Goal: Task Accomplishment & Management: Manage account settings

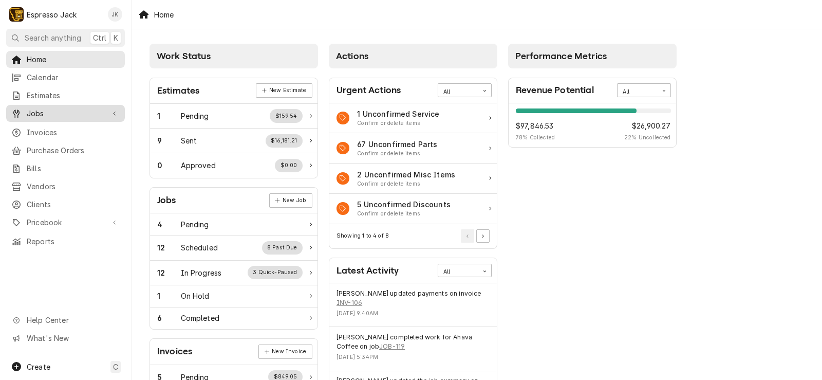
click at [41, 108] on span "Jobs" at bounding box center [66, 113] width 78 height 11
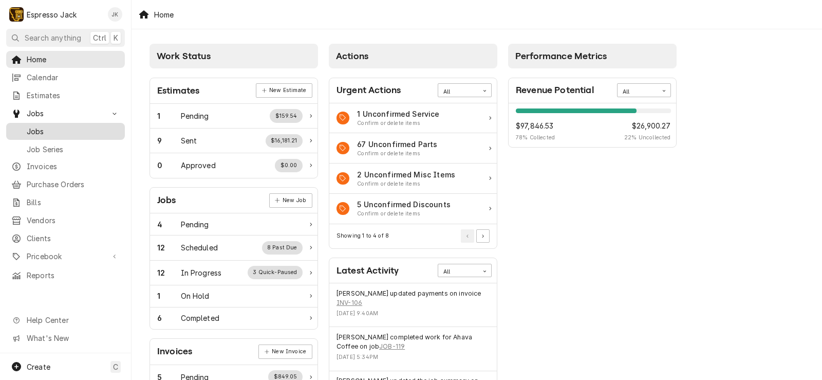
click at [76, 126] on span "Jobs" at bounding box center [73, 131] width 93 height 11
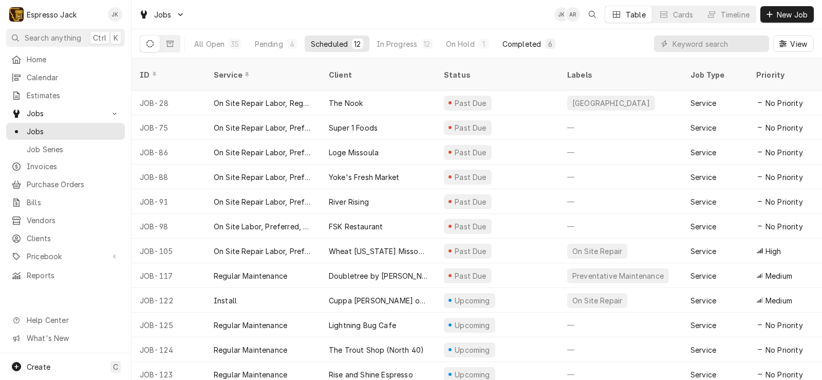
click at [538, 41] on div "Completed" at bounding box center [521, 44] width 39 height 11
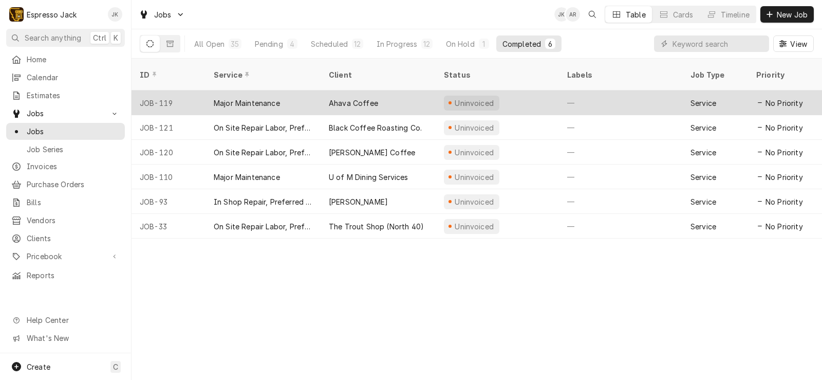
click at [404, 90] on div "Ahava Coffee" at bounding box center [378, 102] width 115 height 25
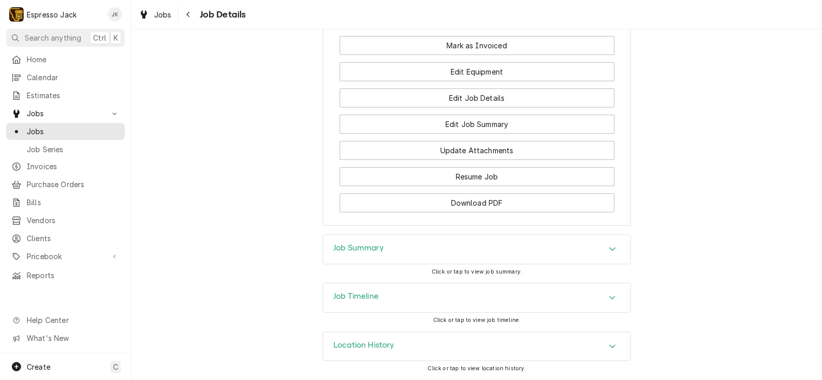
scroll to position [379, 0]
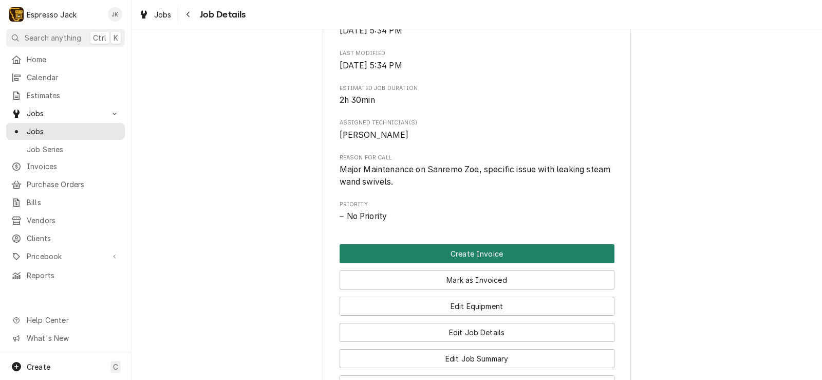
click at [376, 263] on button "Create Invoice" at bounding box center [477, 253] width 275 height 19
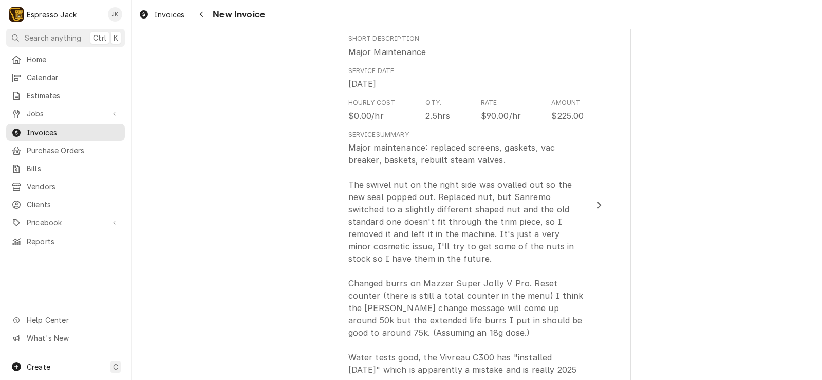
scroll to position [677, 0]
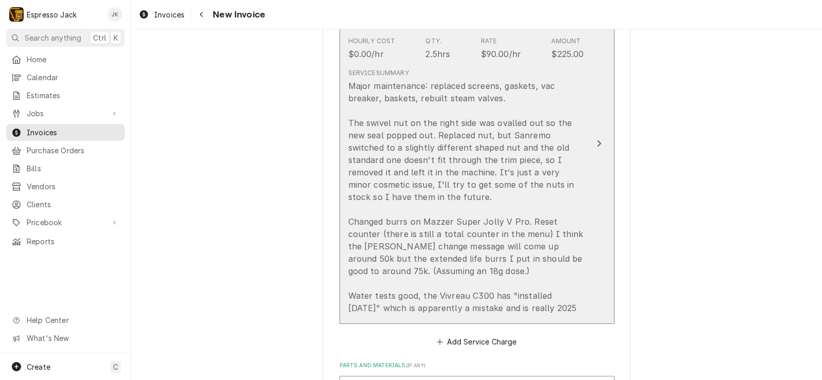
click at [437, 240] on div "Major maintenance: replaced screens, gaskets, vac breaker, baskets, rebuilt ste…" at bounding box center [466, 197] width 236 height 234
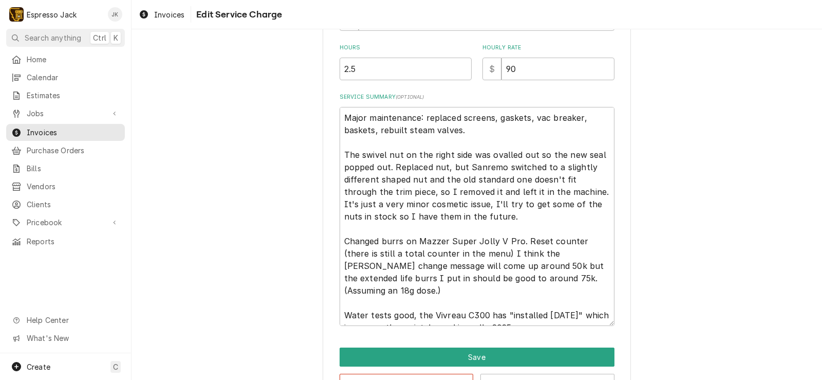
scroll to position [325, 0]
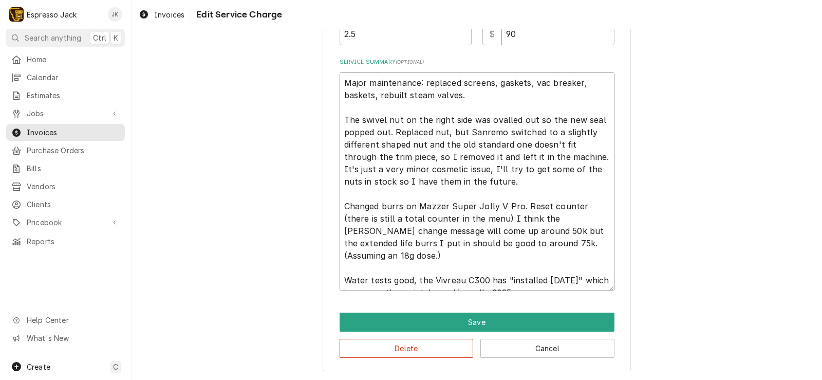
drag, startPoint x: 525, startPoint y: 284, endPoint x: 504, endPoint y: 270, distance: 24.9
click at [504, 270] on textarea "Major maintenance: replaced screens, gaskets, vac breaker, baskets, rebuilt ste…" at bounding box center [477, 181] width 275 height 219
type textarea "x"
type textarea "Major maintenance: replaced screens, gaskets, vac breaker, baskets, rebuilt ste…"
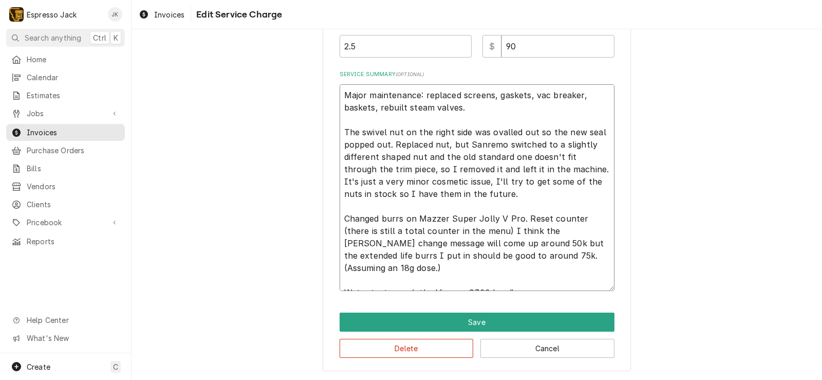
type textarea "x"
type textarea "Major maintenance: replaced screens, gaskets, vac breaker, baskets, rebuilt ste…"
type textarea "x"
type textarea "Major maintenance: replaced screens, gaskets, vac breaker, baskets, rebuilt ste…"
type textarea "x"
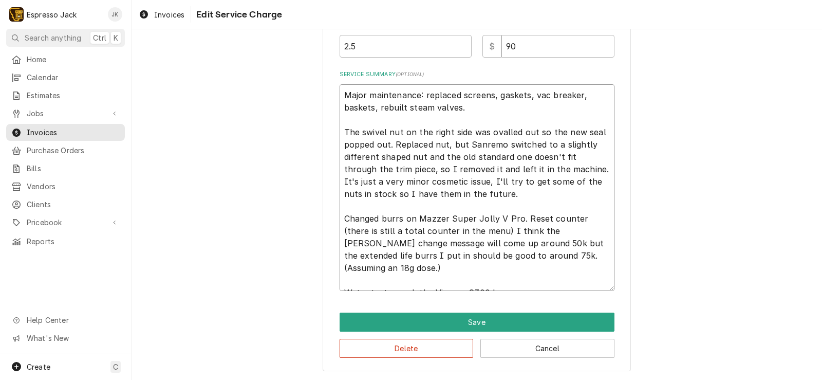
type textarea "Major maintenance: replaced screens, gaskets, vac breaker, baskets, rebuilt ste…"
type textarea "x"
type textarea "Major maintenance: replaced screens, gaskets, vac breaker, baskets, rebuilt ste…"
type textarea "x"
type textarea "Major maintenance: replaced screens, gaskets, vac breaker, baskets, rebuilt ste…"
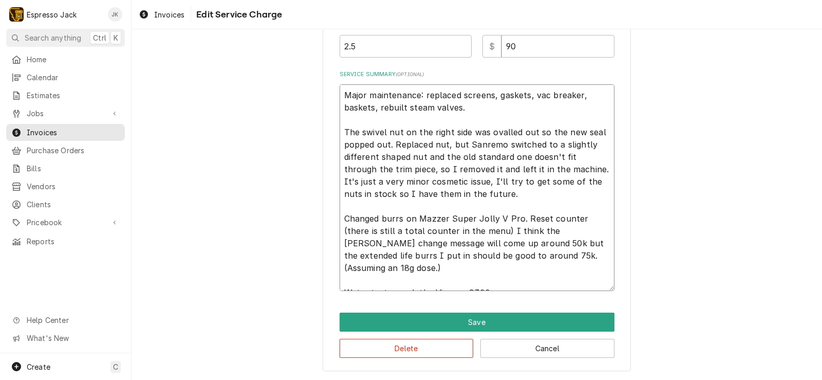
type textarea "x"
type textarea "Major maintenance: replaced screens, gaskets, vac breaker, baskets, rebuilt ste…"
type textarea "x"
type textarea "Major maintenance: replaced screens, gaskets, vac breaker, baskets, rebuilt ste…"
type textarea "x"
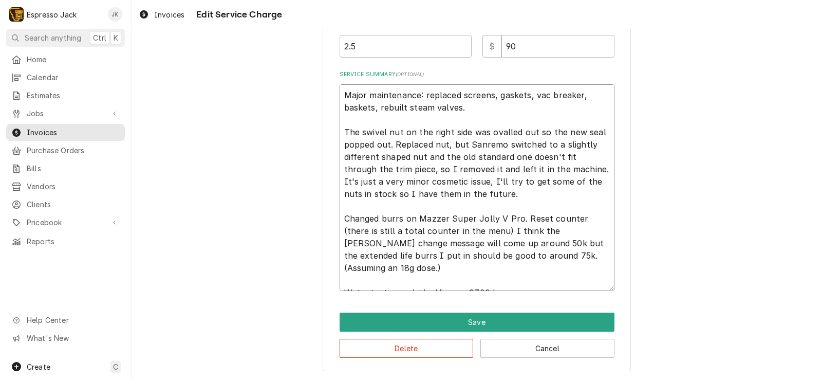
type textarea "Major maintenance: replaced screens, gaskets, vac breaker, baskets, rebuilt ste…"
type textarea "x"
type textarea "Major maintenance: replaced screens, gaskets, vac breaker, baskets, rebuilt ste…"
type textarea "x"
type textarea "Major maintenance: replaced screens, gaskets, vac breaker, baskets, rebuilt ste…"
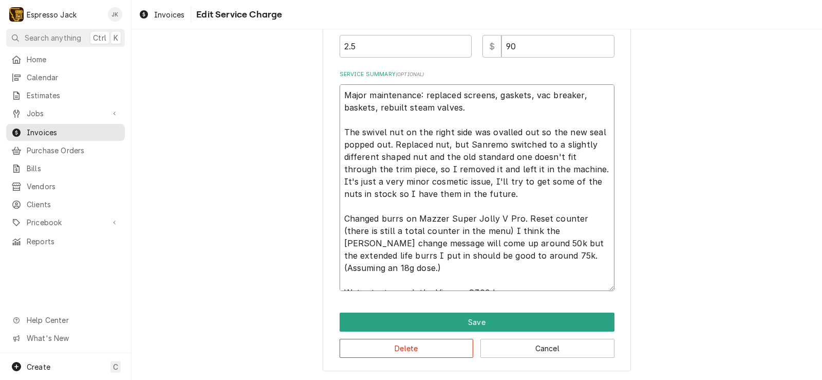
type textarea "x"
type textarea "Major maintenance: replaced screens, gaskets, vac breaker, baskets, rebuilt ste…"
type textarea "x"
type textarea "Major maintenance: replaced screens, gaskets, vac breaker, baskets, rebuilt ste…"
type textarea "x"
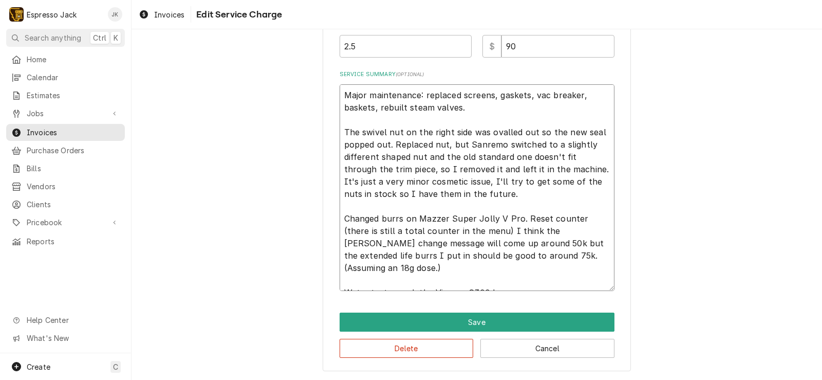
type textarea "Major maintenance: replaced screens, gaskets, vac breaker, baskets, rebuilt ste…"
type textarea "x"
type textarea "Major maintenance: replaced screens, gaskets, vac breaker, baskets, rebuilt ste…"
type textarea "x"
type textarea "Major maintenance: replaced screens, gaskets, vac breaker, baskets, rebuilt ste…"
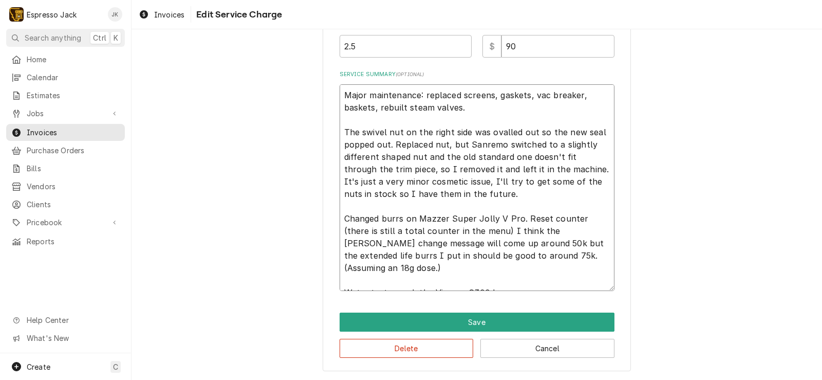
type textarea "x"
type textarea "Major maintenance: replaced screens, gaskets, vac breaker, baskets, rebuilt ste…"
type textarea "x"
type textarea "Major maintenance: replaced screens, gaskets, vac breaker, baskets, rebuilt ste…"
type textarea "x"
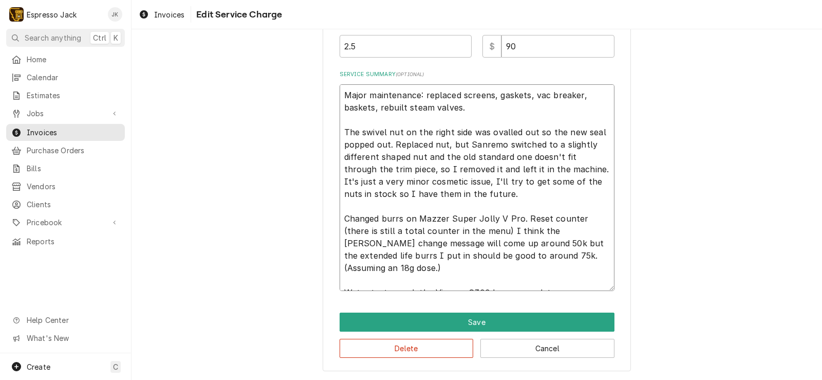
type textarea "Major maintenance: replaced screens, gaskets, vac breaker, baskets, rebuilt ste…"
type textarea "x"
type textarea "Major maintenance: replaced screens, gaskets, vac breaker, baskets, rebuilt ste…"
type textarea "x"
type textarea "Major maintenance: replaced screens, gaskets, vac breaker, baskets, rebuilt ste…"
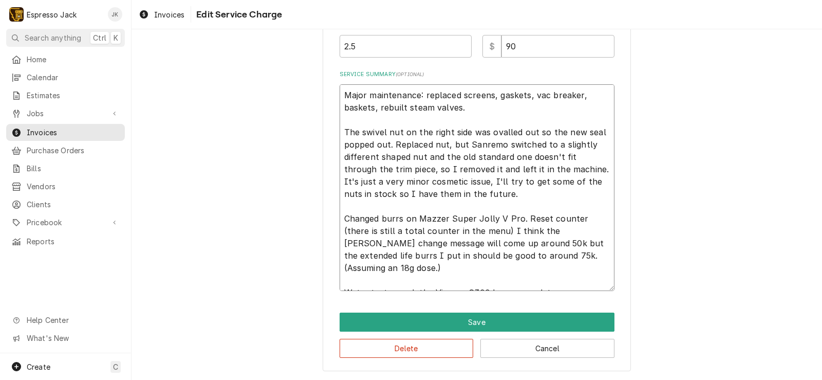
type textarea "x"
type textarea "Major maintenance: replaced screens, gaskets, vac breaker, baskets, rebuilt ste…"
type textarea "x"
type textarea "Major maintenance: replaced screens, gaskets, vac breaker, baskets, rebuilt ste…"
type textarea "x"
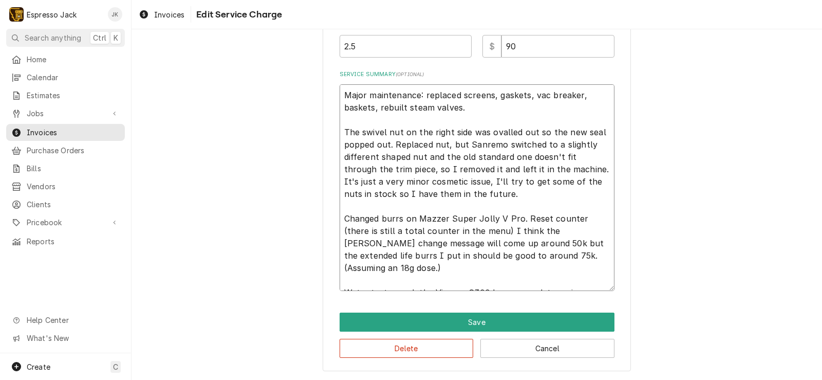
type textarea "Major maintenance: replaced screens, gaskets, vac breaker, baskets, rebuilt ste…"
type textarea "x"
type textarea "Major maintenance: replaced screens, gaskets, vac breaker, baskets, rebuilt ste…"
type textarea "x"
type textarea "Major maintenance: replaced screens, gaskets, vac breaker, baskets, rebuilt ste…"
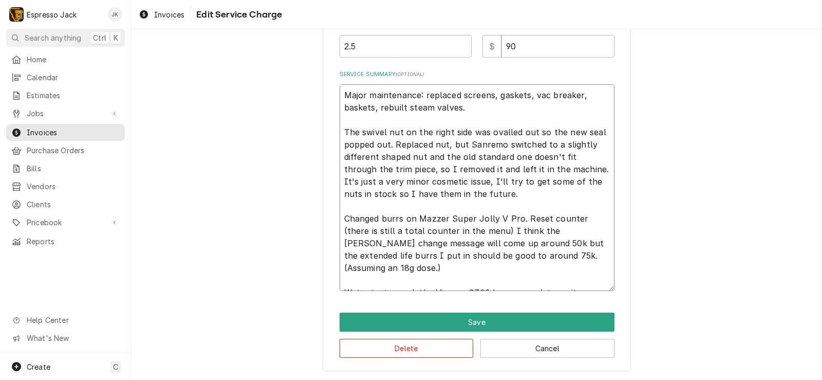
type textarea "x"
type textarea "Major maintenance: replaced screens, gaskets, vac breaker, baskets, rebuilt ste…"
type textarea "x"
type textarea "Major maintenance: replaced screens, gaskets, vac breaker, baskets, rebuilt ste…"
type textarea "x"
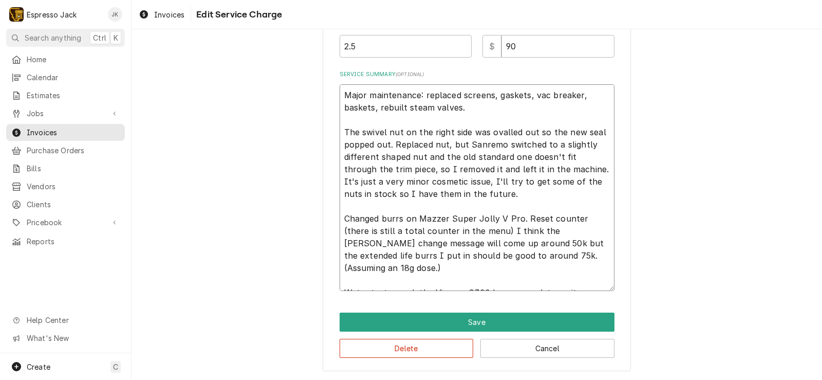
type textarea "Major maintenance: replaced screens, gaskets, vac breaker, baskets, rebuilt ste…"
type textarea "x"
type textarea "Major maintenance: replaced screens, gaskets, vac breaker, baskets, rebuilt ste…"
type textarea "x"
type textarea "Major maintenance: replaced screens, gaskets, vac breaker, baskets, rebuilt ste…"
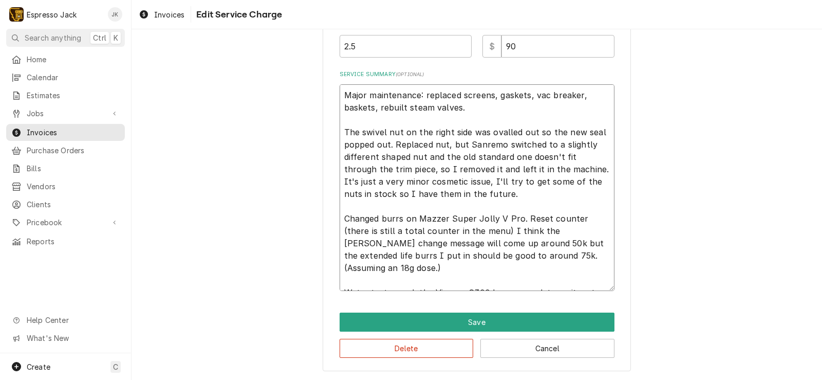
type textarea "x"
type textarea "Major maintenance: replaced screens, gaskets, vac breaker, baskets, rebuilt ste…"
type textarea "x"
type textarea "Major maintenance: replaced screens, gaskets, vac breaker, baskets, rebuilt ste…"
type textarea "x"
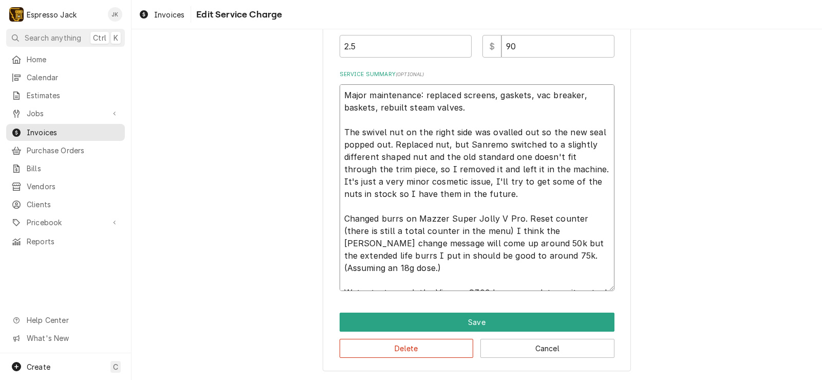
type textarea "Major maintenance: replaced screens, gaskets, vac breaker, baskets, rebuilt ste…"
type textarea "x"
type textarea "Major maintenance: replaced screens, gaskets, vac breaker, baskets, rebuilt ste…"
type textarea "x"
type textarea "Major maintenance: replaced screens, gaskets, vac breaker, baskets, rebuilt ste…"
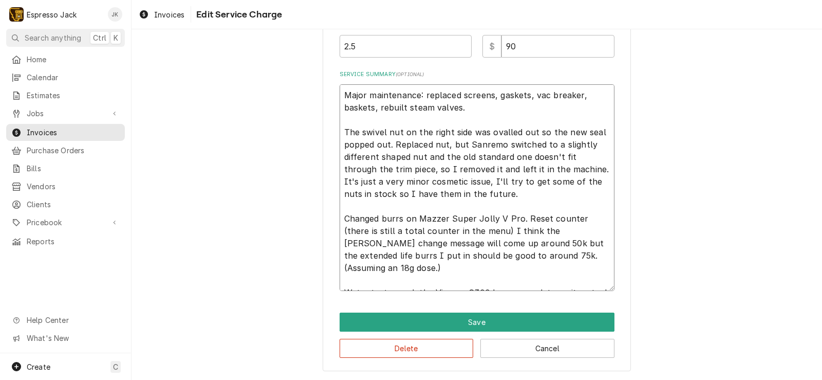
scroll to position [325, 0]
type textarea "x"
type textarea "Major maintenance: replaced screens, gaskets, vac breaker, baskets, rebuilt ste…"
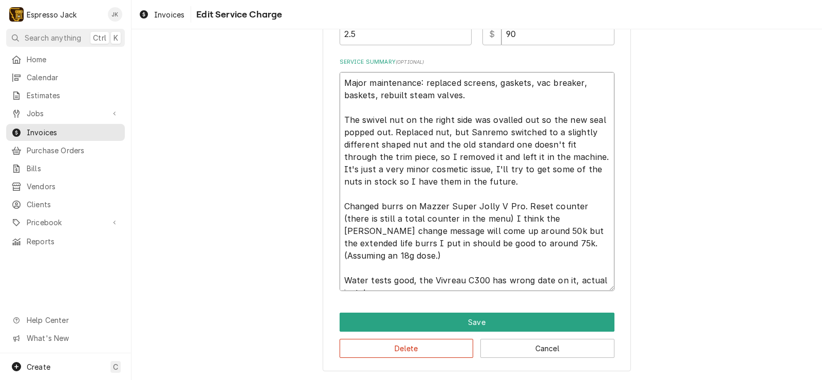
type textarea "x"
type textarea "Major maintenance: replaced screens, gaskets, vac breaker, baskets, rebuilt ste…"
type textarea "x"
type textarea "Major maintenance: replaced screens, gaskets, vac breaker, baskets, rebuilt ste…"
type textarea "x"
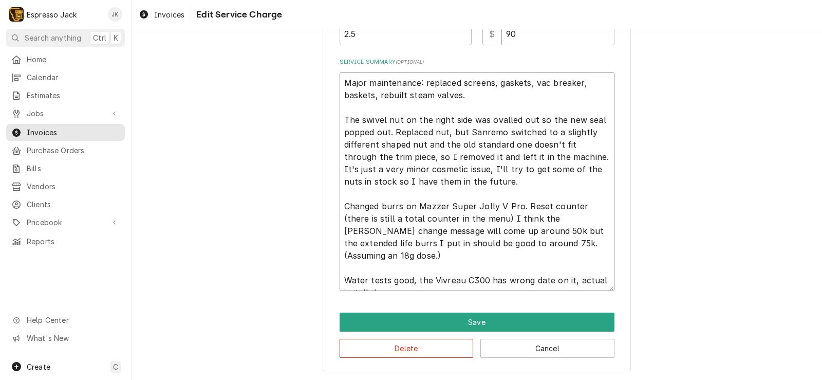
type textarea "Major maintenance: replaced screens, gaskets, vac breaker, baskets, rebuilt ste…"
type textarea "x"
type textarea "Major maintenance: replaced screens, gaskets, vac breaker, baskets, rebuilt ste…"
type textarea "x"
type textarea "Major maintenance: replaced screens, gaskets, vac breaker, baskets, rebuilt ste…"
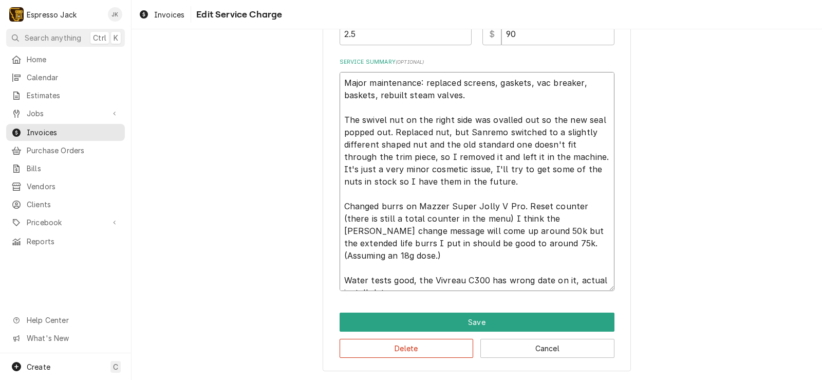
type textarea "x"
type textarea "Major maintenance: replaced screens, gaskets, vac breaker, baskets, rebuilt ste…"
type textarea "x"
type textarea "Major maintenance: replaced screens, gaskets, vac breaker, baskets, rebuilt ste…"
type textarea "x"
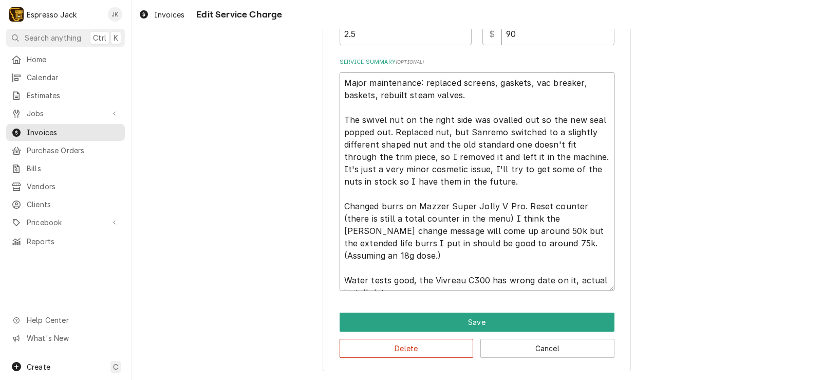
type textarea "Major maintenance: replaced screens, gaskets, vac breaker, baskets, rebuilt ste…"
type textarea "x"
type textarea "Major maintenance: replaced screens, gaskets, vac breaker, baskets, rebuilt ste…"
type textarea "x"
type textarea "Major maintenance: replaced screens, gaskets, vac breaker, baskets, rebuilt ste…"
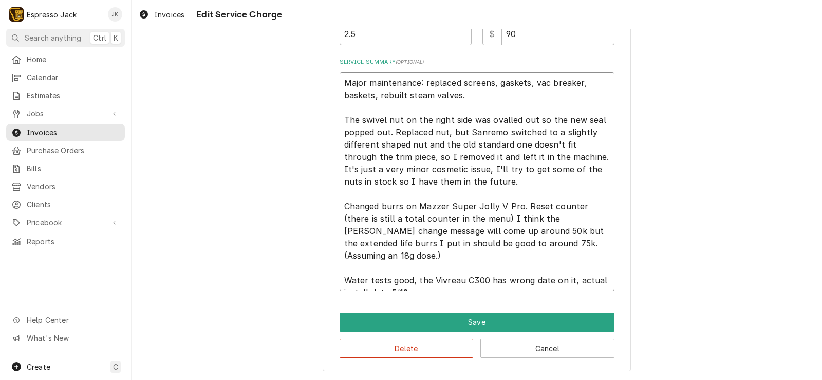
type textarea "x"
type textarea "Major maintenance: replaced screens, gaskets, vac breaker, baskets, rebuilt ste…"
type textarea "x"
type textarea "Major maintenance: replaced screens, gaskets, vac breaker, baskets, rebuilt ste…"
type textarea "x"
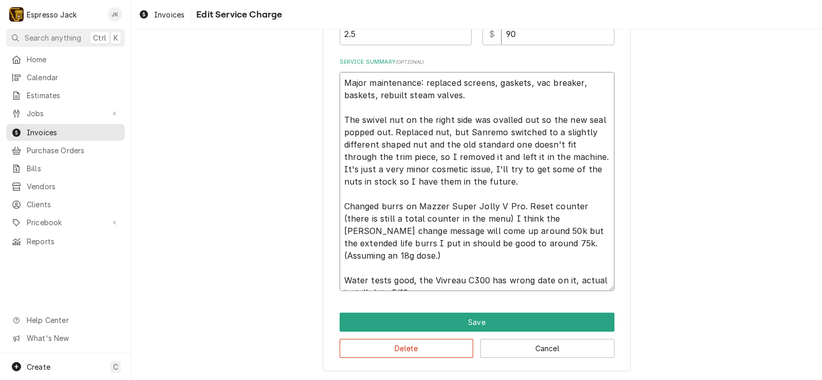
type textarea "Major maintenance: replaced screens, gaskets, vac breaker, baskets, rebuilt ste…"
type textarea "x"
type textarea "Major maintenance: replaced screens, gaskets, vac breaker, baskets, rebuilt ste…"
type textarea "x"
type textarea "Major maintenance: replaced screens, gaskets, vac breaker, baskets, rebuilt ste…"
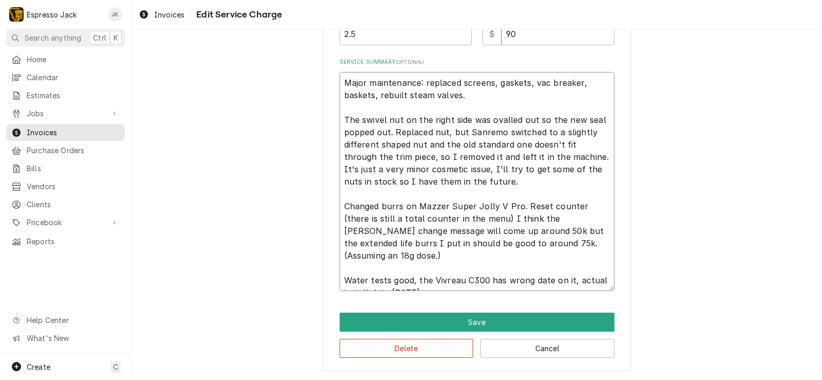
type textarea "x"
type textarea "Major maintenance: replaced screens, gaskets, vac breaker, baskets, rebuilt ste…"
type textarea "x"
type textarea "Major maintenance: replaced screens, gaskets, vac breaker, baskets, rebuilt ste…"
type textarea "x"
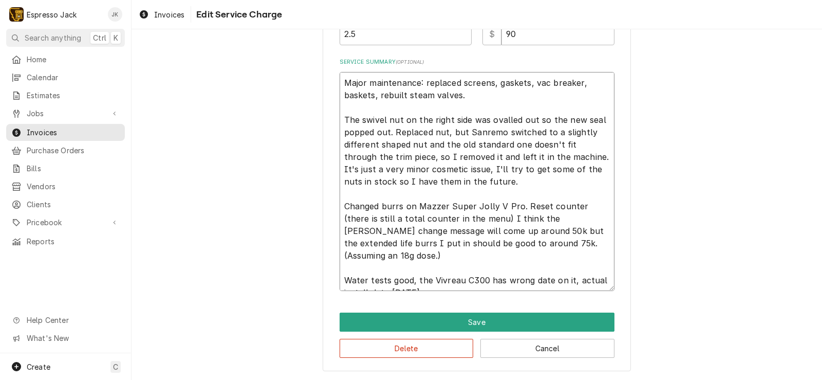
type textarea "Major maintenance: replaced screens, gaskets, vac breaker, baskets, rebuilt ste…"
click at [264, 240] on div "Use the fields below to edit this service charge Short Description Major Mainte…" at bounding box center [477, 47] width 690 height 664
click at [467, 272] on textarea "Major maintenance: replaced screens, gaskets, vac breaker, baskets, rebuilt ste…" at bounding box center [477, 181] width 275 height 219
click at [467, 274] on textarea "Major maintenance: replaced screens, gaskets, vac breaker, baskets, rebuilt ste…" at bounding box center [477, 181] width 275 height 219
click at [466, 283] on textarea "Major maintenance: replaced screens, gaskets, vac breaker, baskets, rebuilt ste…" at bounding box center [477, 181] width 275 height 219
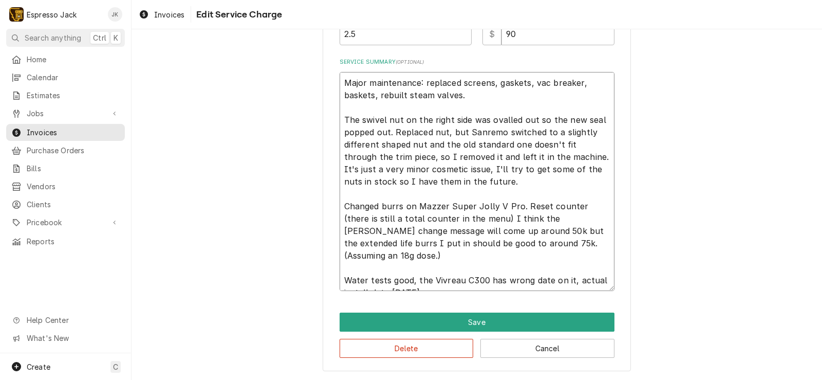
type textarea "x"
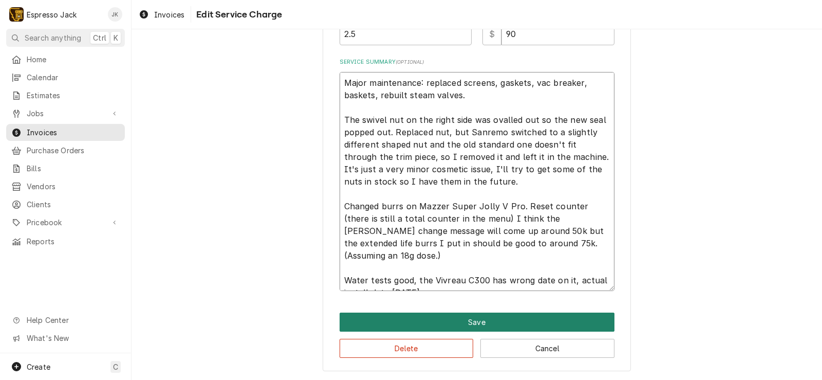
type textarea "Major maintenance: replaced screens, gaskets, vac breaker, baskets, rebuilt ste…"
click at [430, 318] on button "Save" at bounding box center [477, 321] width 275 height 19
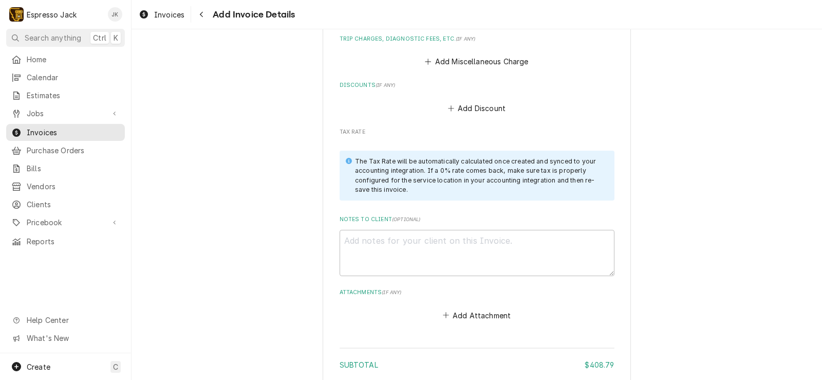
scroll to position [2422, 0]
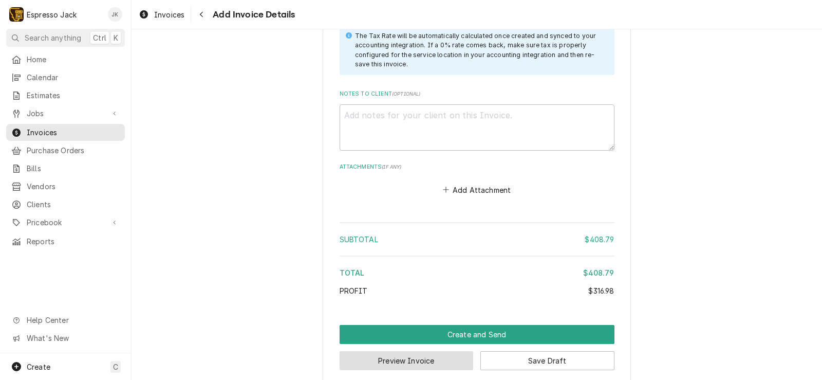
click at [430, 351] on button "Preview Invoice" at bounding box center [407, 360] width 134 height 19
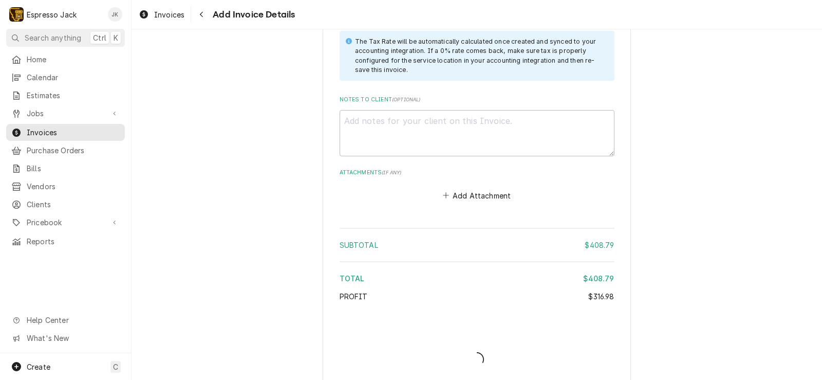
type textarea "x"
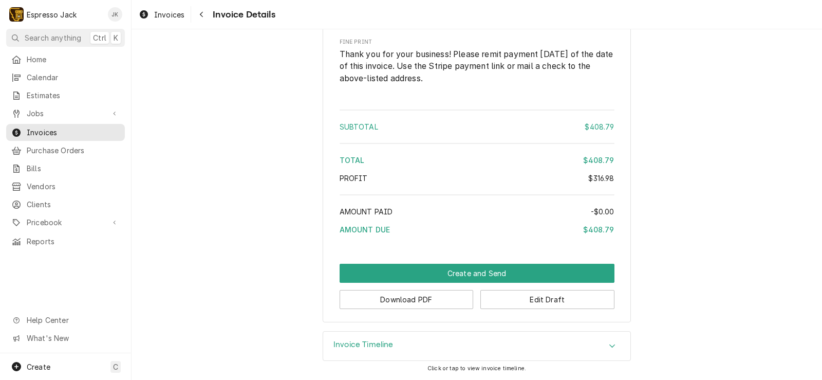
scroll to position [2074, 0]
click at [534, 303] on button "Edit Draft" at bounding box center [547, 299] width 134 height 19
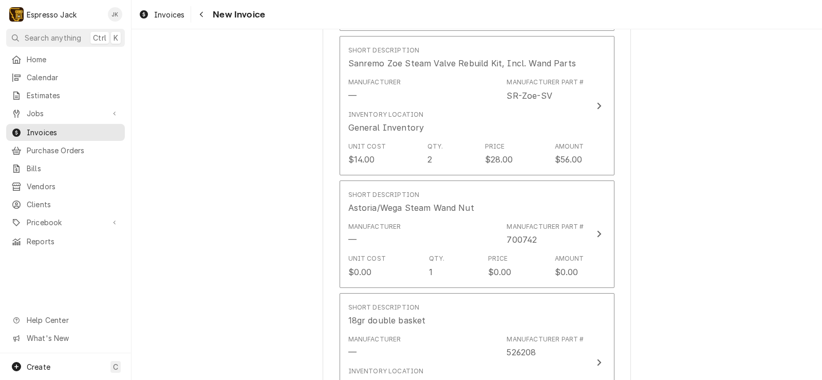
scroll to position [1726, 0]
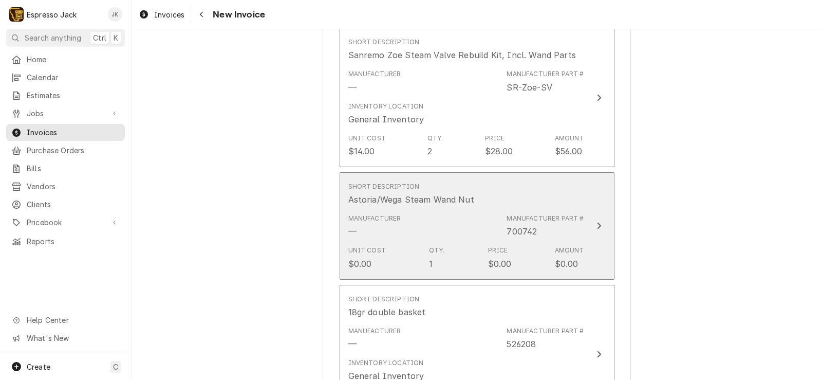
click at [523, 214] on div "Manufacturer Part #" at bounding box center [544, 218] width 77 height 9
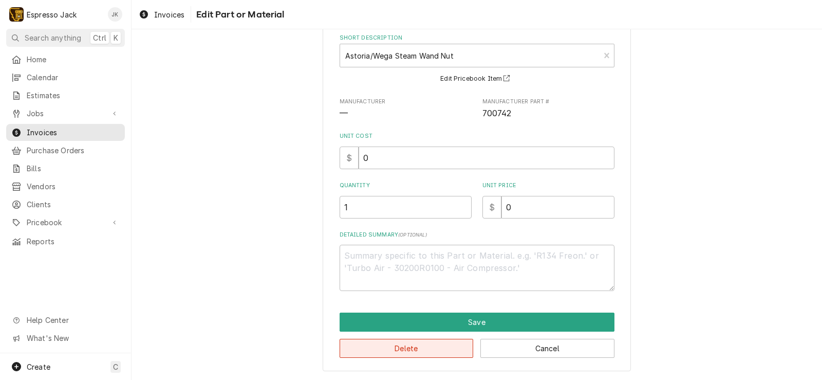
click at [416, 348] on button "Delete" at bounding box center [407, 348] width 134 height 19
type textarea "x"
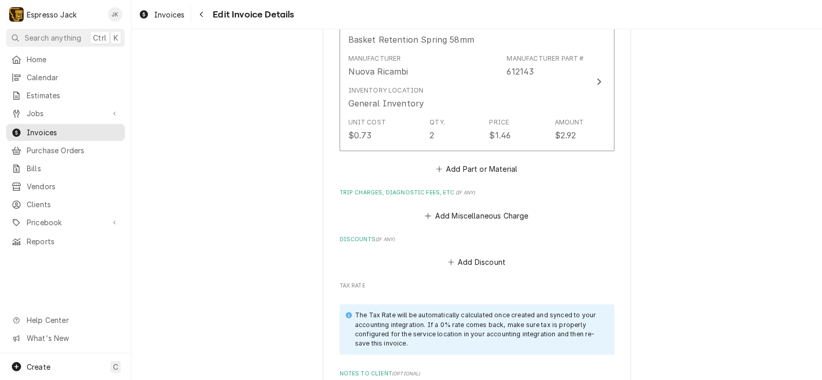
scroll to position [2096, 0]
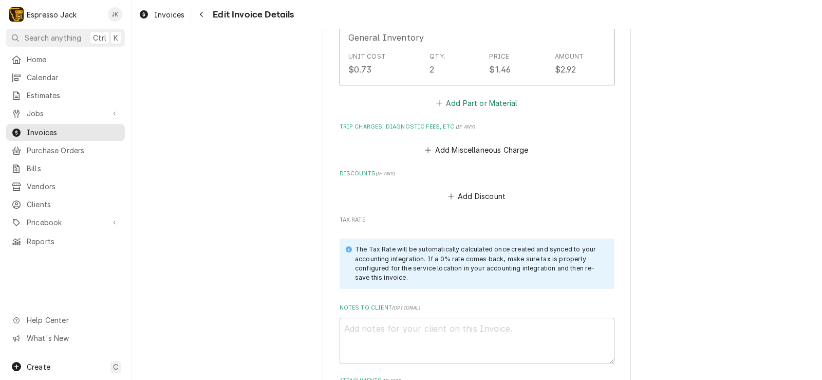
click at [464, 96] on button "Add Part or Material" at bounding box center [476, 103] width 85 height 14
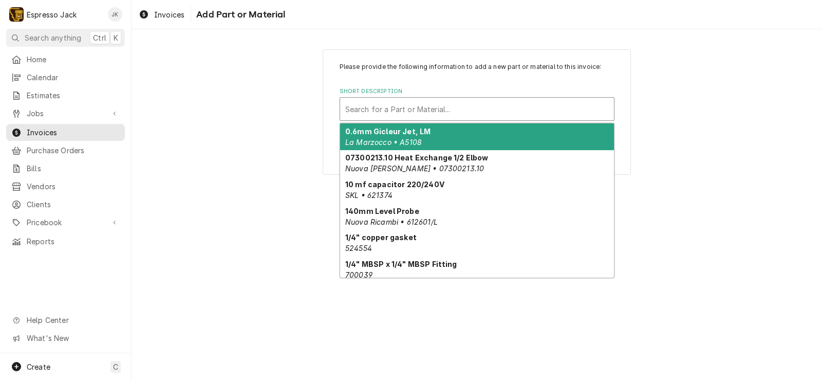
click at [449, 107] on div "Short Description" at bounding box center [477, 109] width 264 height 18
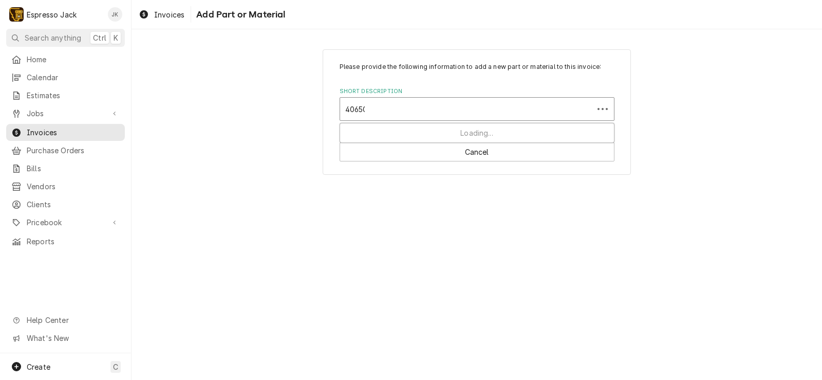
type input "406509"
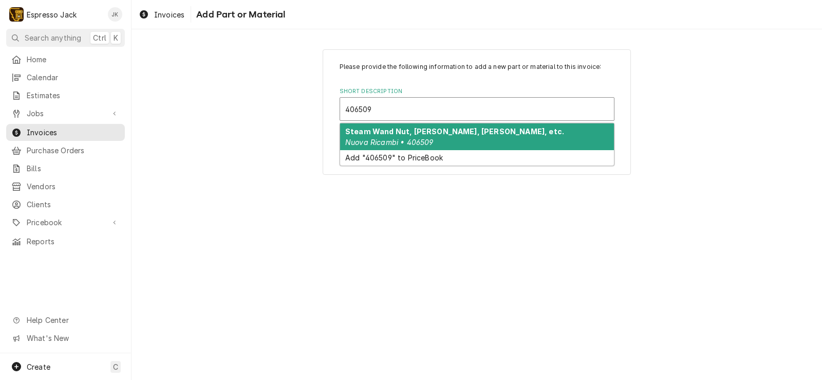
click at [425, 136] on div "Steam Wand Nut, Aurelia I, Zoe, etc. Nuova Ricambi • 406509" at bounding box center [477, 136] width 274 height 27
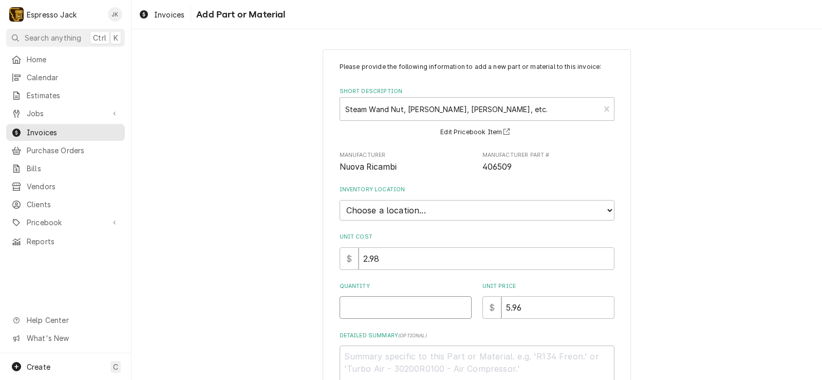
click at [379, 310] on input "Quantity" at bounding box center [406, 307] width 132 height 23
type textarea "x"
type input "1"
click at [256, 197] on div "Please provide the following information to add a new part or material to this …" at bounding box center [477, 247] width 690 height 414
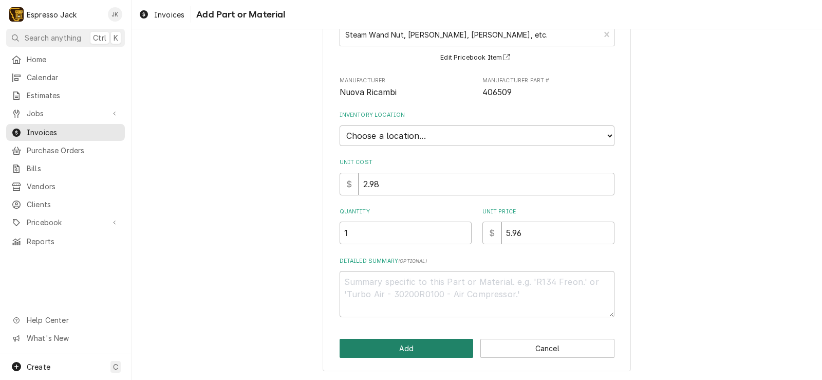
click at [408, 346] on button "Add" at bounding box center [407, 348] width 134 height 19
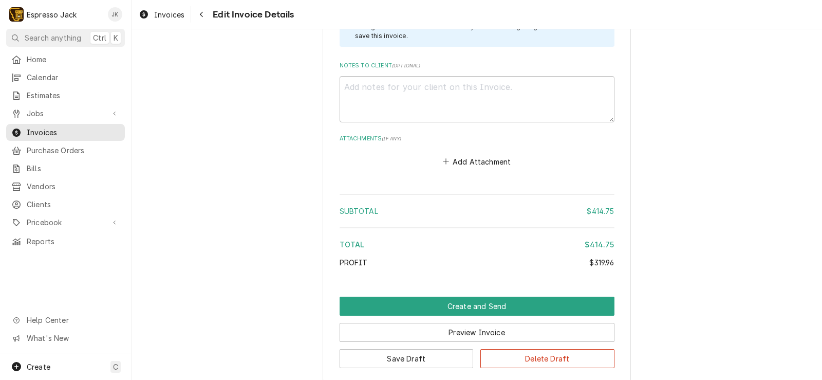
scroll to position [2497, 0]
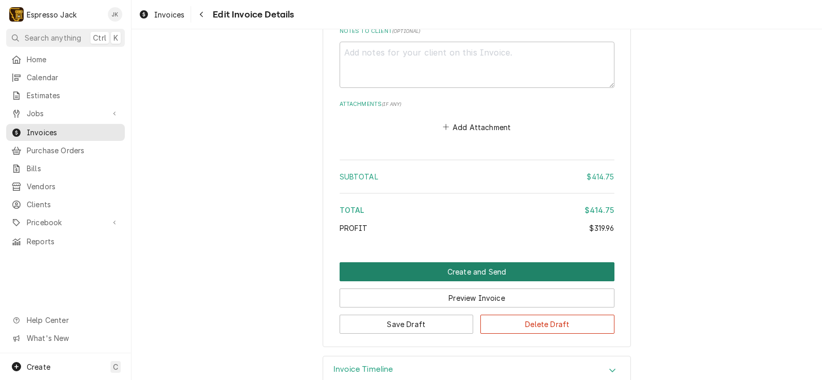
click at [522, 262] on button "Create and Send" at bounding box center [477, 271] width 275 height 19
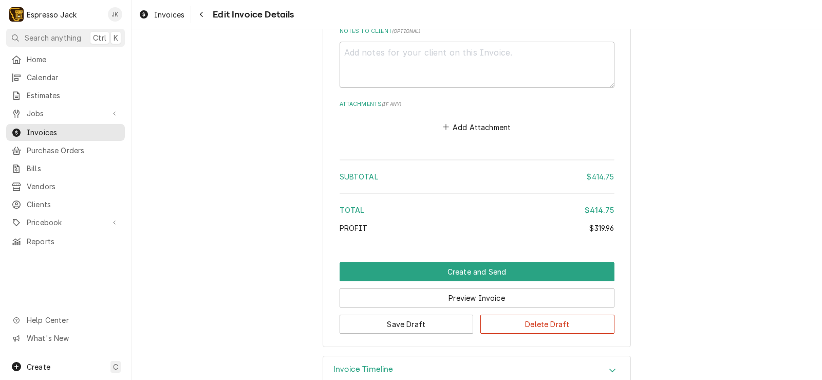
scroll to position [2465, 0]
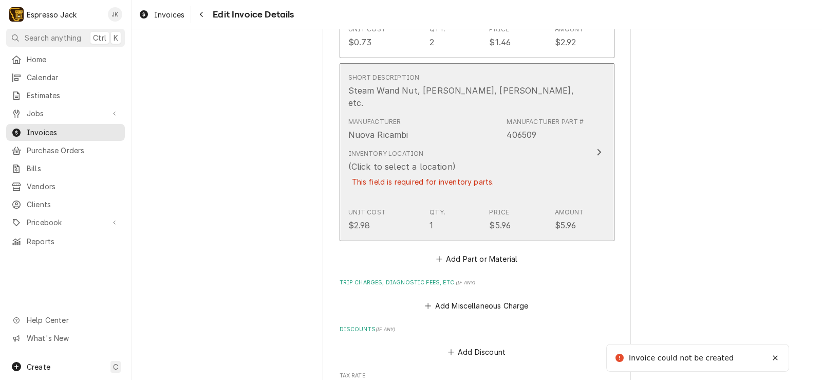
click at [460, 149] on div "Inventory Location (Click to select a location) This field is required for inve…" at bounding box center [422, 174] width 149 height 50
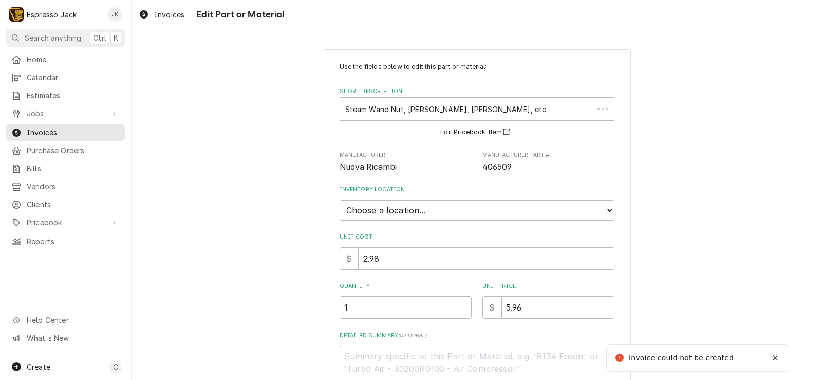
type textarea "x"
select select "435"
click at [340, 200] on select "Choose a location... General Inventory" at bounding box center [477, 210] width 275 height 21
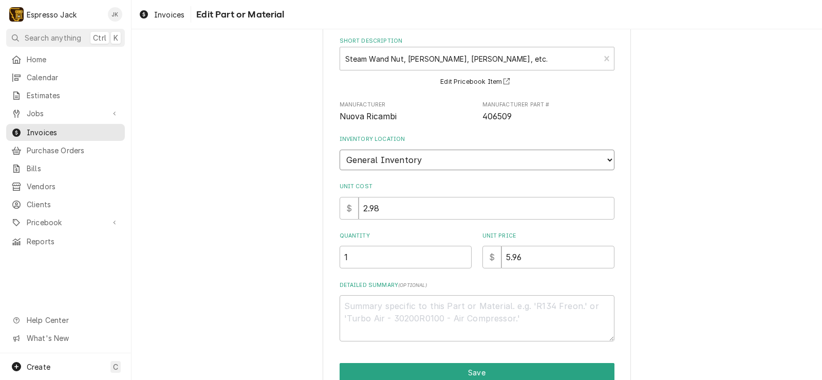
scroll to position [101, 0]
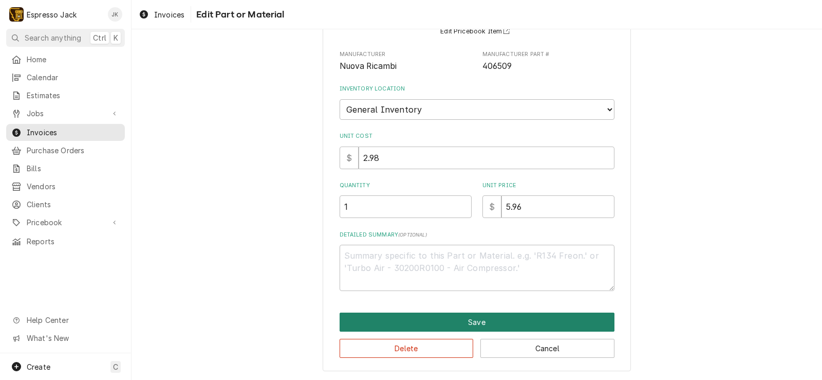
click at [374, 321] on button "Save" at bounding box center [477, 321] width 275 height 19
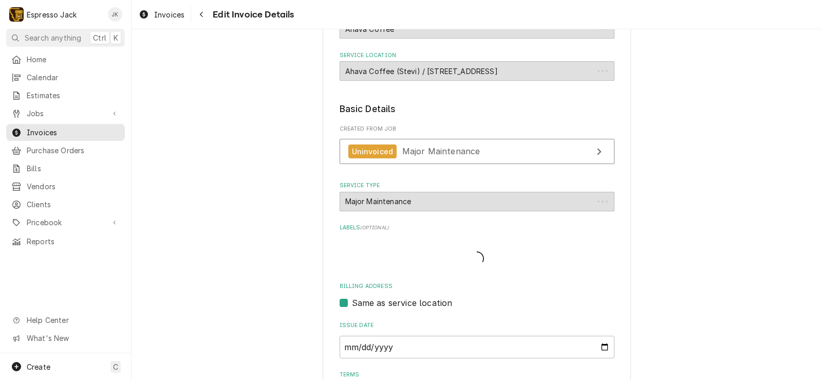
scroll to position [2147, 0]
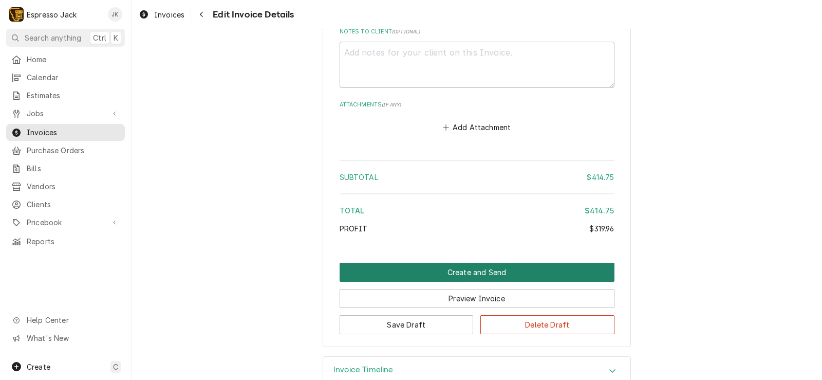
drag, startPoint x: 486, startPoint y: 246, endPoint x: 487, endPoint y: 240, distance: 6.4
click at [486, 262] on button "Create and Send" at bounding box center [477, 271] width 275 height 19
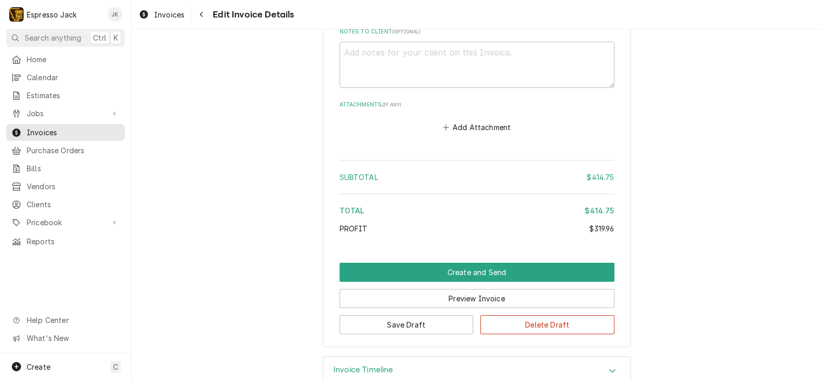
scroll to position [2523, 0]
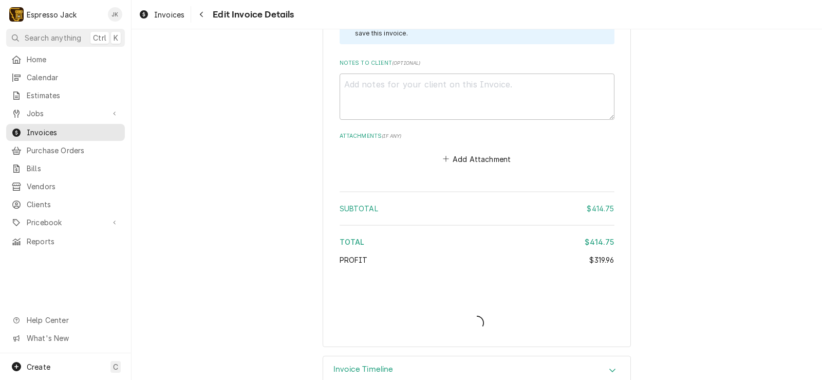
type textarea "x"
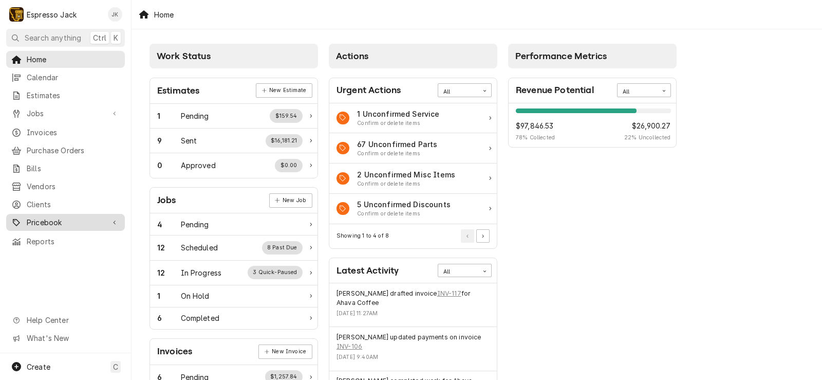
click at [38, 218] on span "Pricebook" at bounding box center [66, 222] width 78 height 11
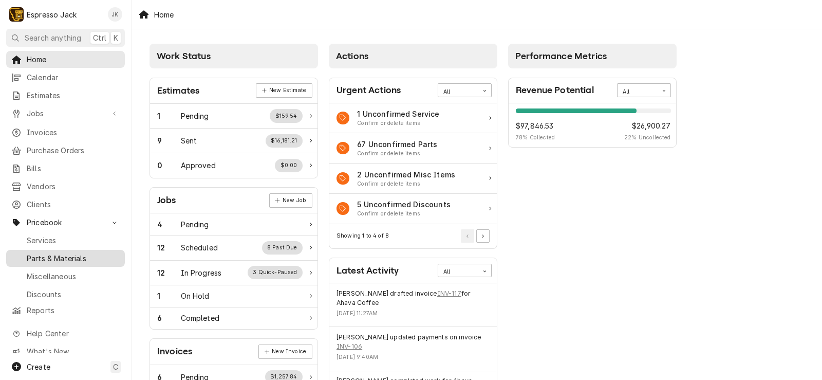
click at [36, 253] on span "Parts & Materials" at bounding box center [73, 258] width 93 height 11
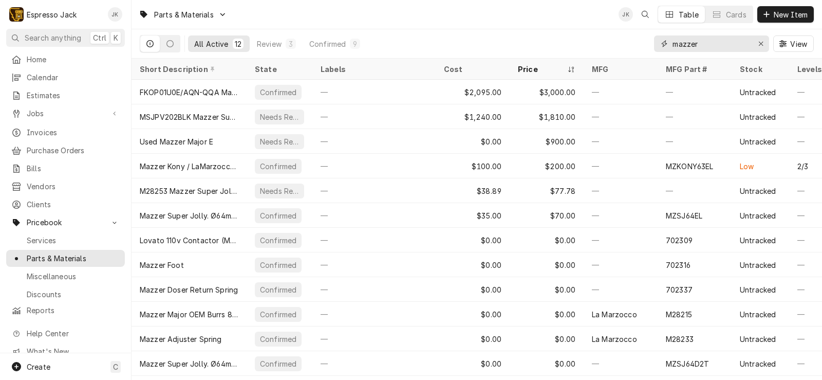
drag, startPoint x: 707, startPoint y: 41, endPoint x: 604, endPoint y: 41, distance: 103.3
click at [604, 41] on div "All Active 12 Review 3 Confirmed 9 mazzer View" at bounding box center [477, 43] width 674 height 29
paste input "406509"
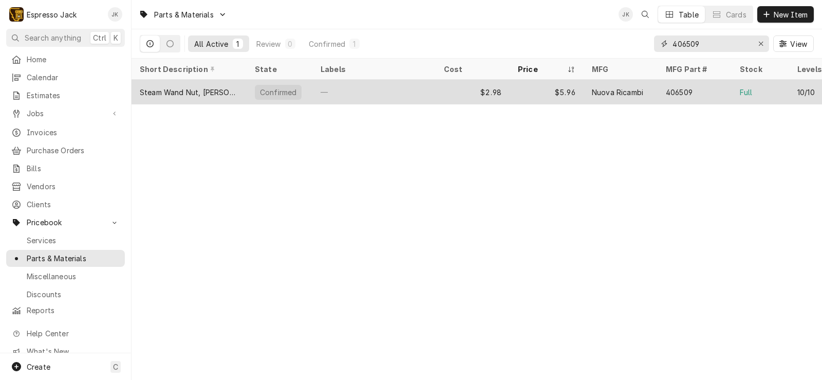
type input "406509"
click at [187, 93] on div "Steam Wand Nut, [PERSON_NAME], [PERSON_NAME], etc." at bounding box center [189, 92] width 99 height 11
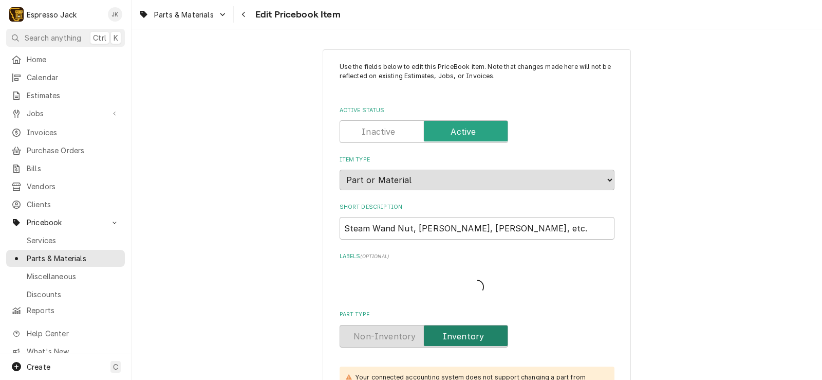
type textarea "x"
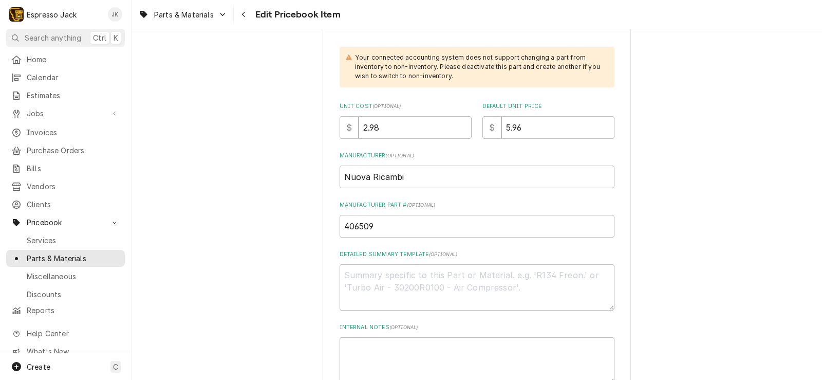
scroll to position [308, 0]
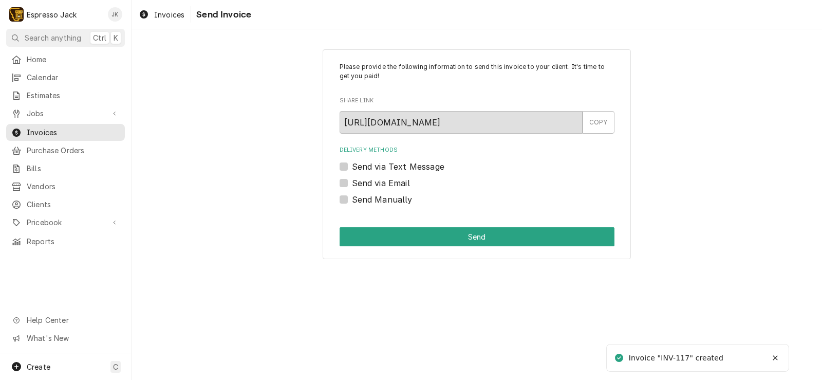
click at [388, 180] on label "Send via Email" at bounding box center [381, 183] width 58 height 12
click at [388, 180] on input "Send via Email" at bounding box center [489, 188] width 275 height 23
checkbox input "true"
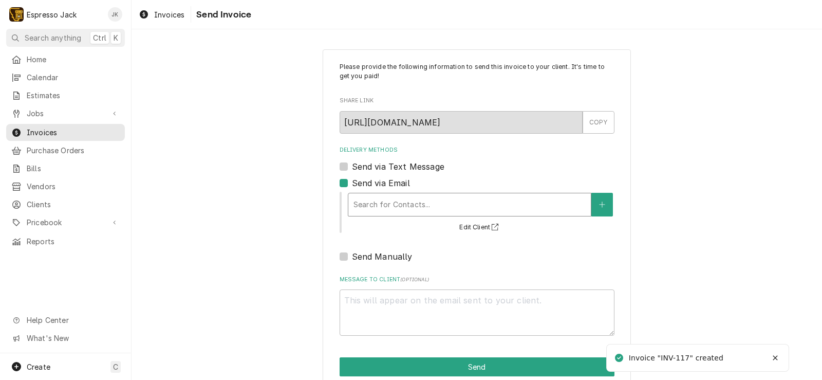
click at [379, 198] on div "Delivery Methods" at bounding box center [469, 204] width 232 height 18
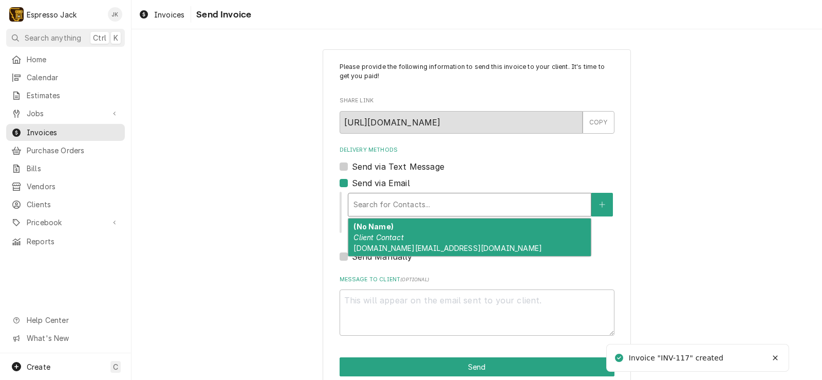
click at [380, 227] on strong "(No Name)" at bounding box center [373, 226] width 40 height 9
type textarea "x"
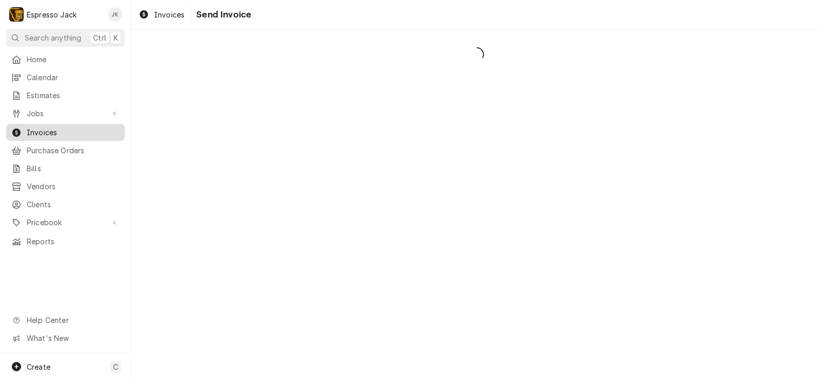
click at [43, 127] on span "Invoices" at bounding box center [73, 132] width 93 height 11
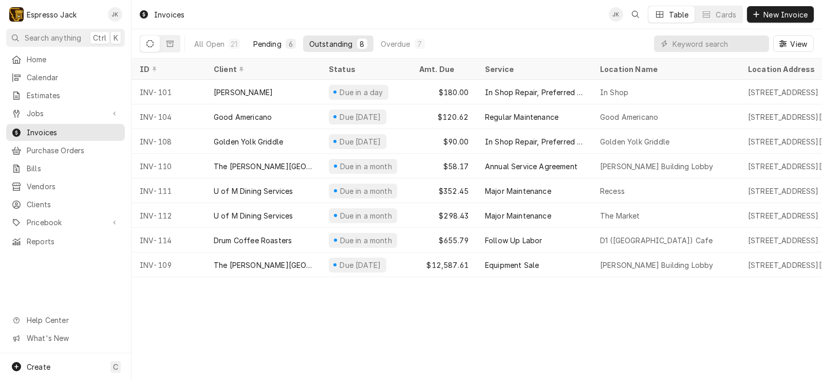
click at [262, 44] on div "Pending" at bounding box center [267, 44] width 28 height 11
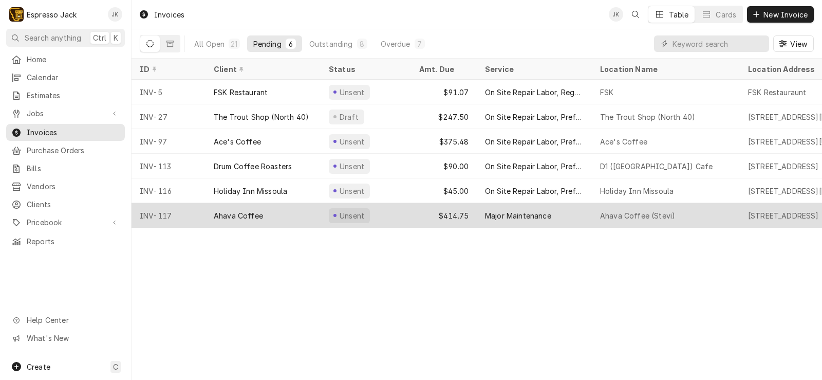
click at [264, 213] on div "Ahava Coffee" at bounding box center [262, 215] width 115 height 25
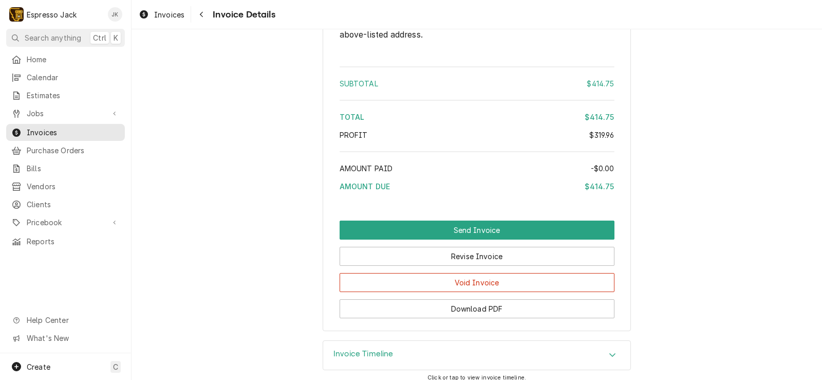
scroll to position [2154, 0]
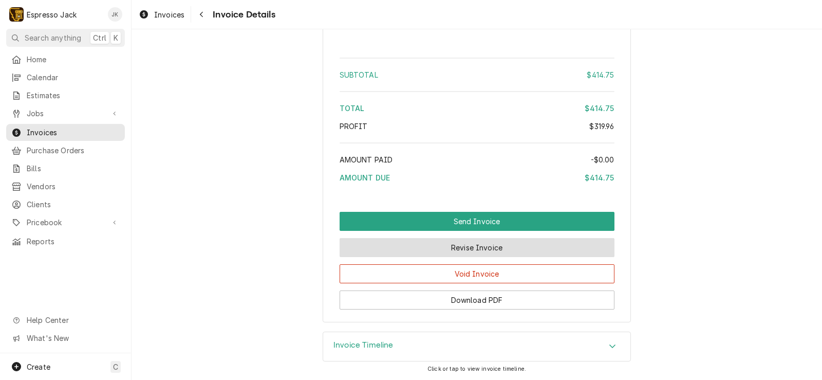
click at [431, 241] on button "Revise Invoice" at bounding box center [477, 247] width 275 height 19
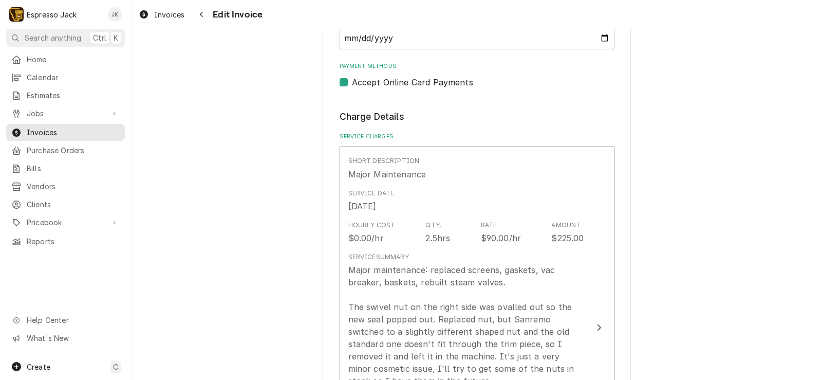
scroll to position [863, 0]
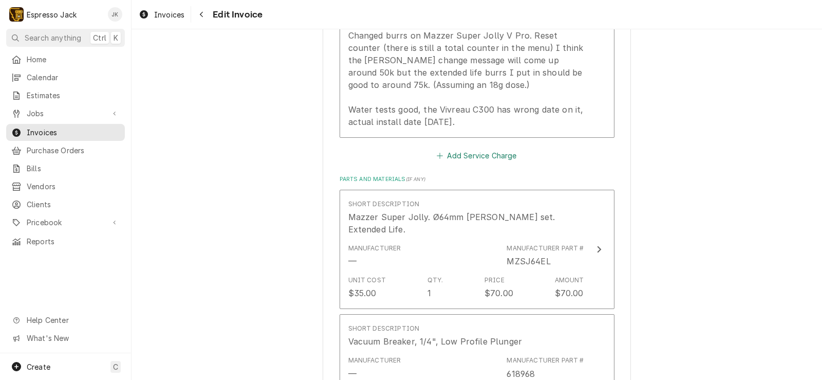
click at [486, 157] on button "Add Service Charge" at bounding box center [476, 155] width 83 height 14
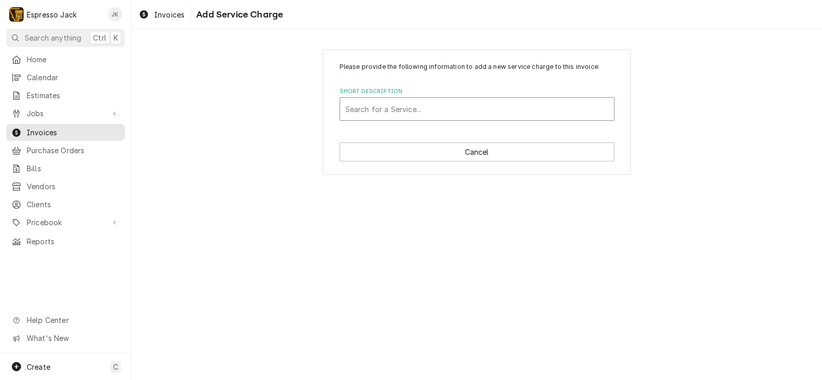
click at [466, 115] on div "Short Description" at bounding box center [477, 109] width 264 height 18
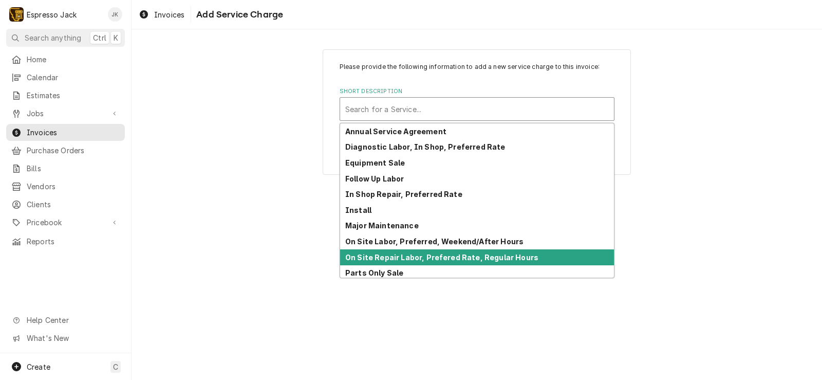
scroll to position [50, 0]
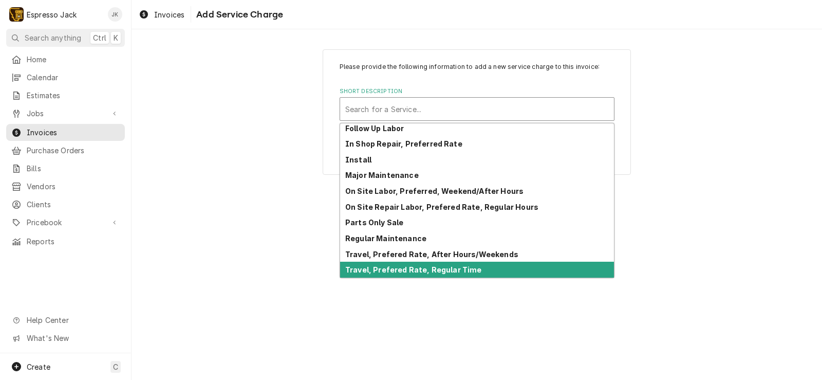
click at [426, 273] on strong "Travel, Prefered Rate, Regular Time" at bounding box center [413, 269] width 137 height 9
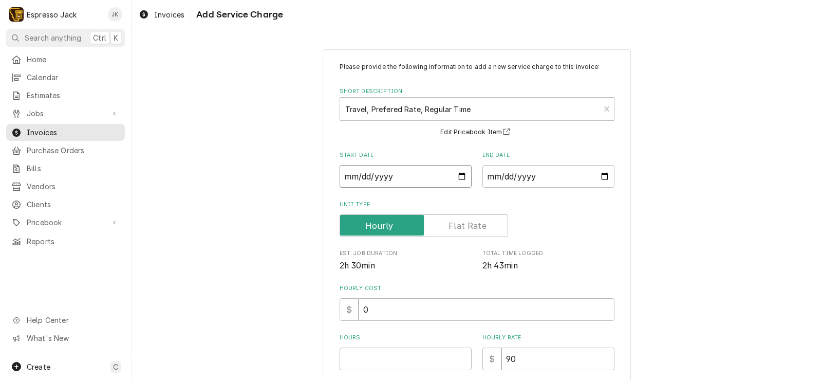
click at [466, 176] on input "Start Date" at bounding box center [406, 176] width 132 height 23
click at [456, 176] on input "Start Date" at bounding box center [406, 176] width 132 height 23
type textarea "x"
type input "2025-08-26"
click at [603, 176] on input "End Date" at bounding box center [548, 176] width 132 height 23
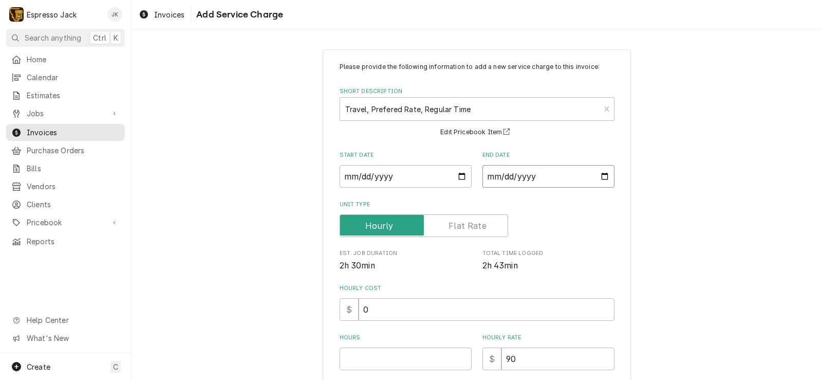
type input "2025-08-26"
drag, startPoint x: 371, startPoint y: 359, endPoint x: 352, endPoint y: 348, distance: 22.6
click at [371, 359] on input "Hours" at bounding box center [406, 358] width 132 height 23
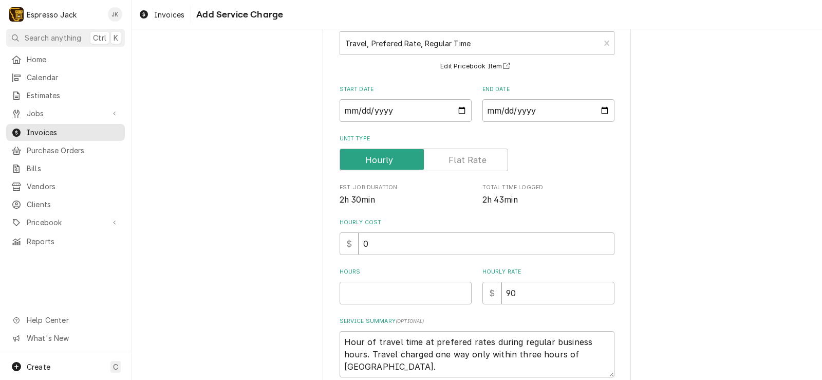
scroll to position [123, 0]
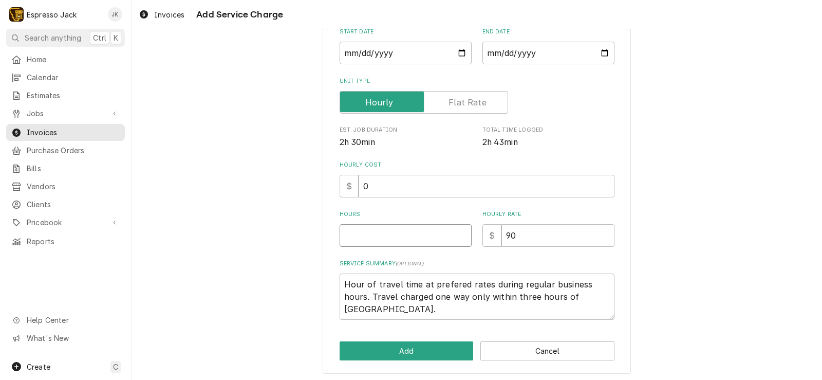
click at [405, 245] on input "Hours" at bounding box center [406, 235] width 132 height 23
type textarea "x"
type input "0"
type textarea "x"
type input "0.7"
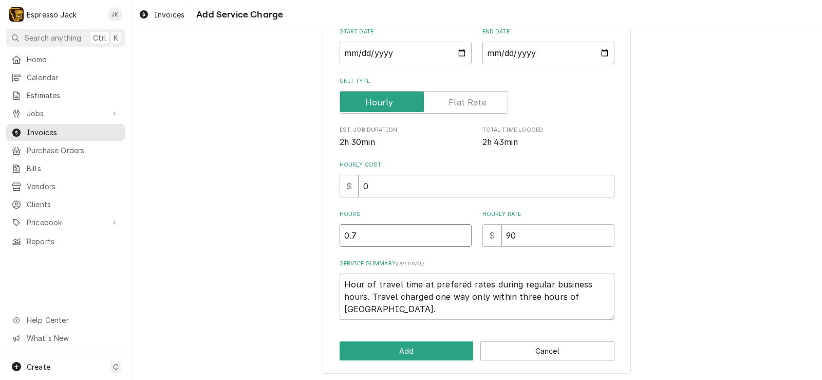
type textarea "x"
type input "0.75"
click at [323, 237] on div "Please provide the following information to add a new service charge to this in…" at bounding box center [477, 149] width 308 height 447
click at [365, 352] on button "Add" at bounding box center [407, 350] width 134 height 19
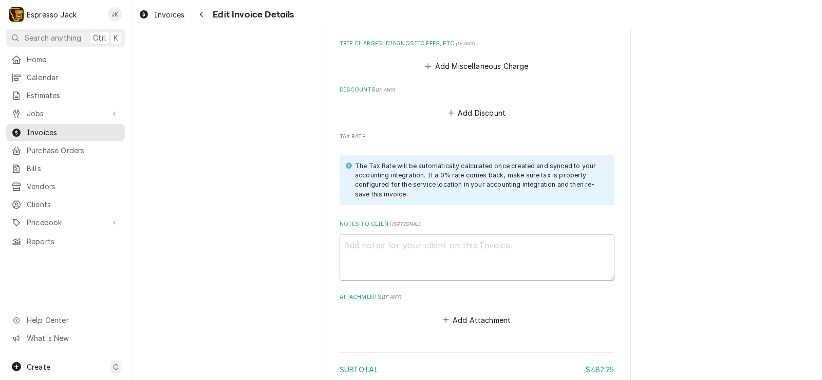
scroll to position [2337, 0]
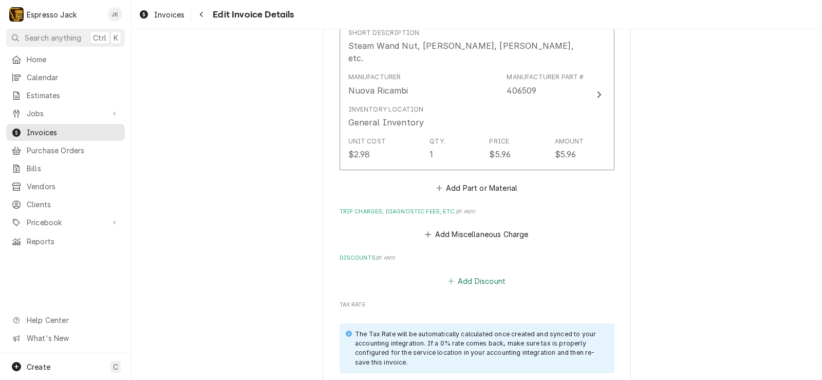
click at [484, 273] on button "Add Discount" at bounding box center [476, 280] width 61 height 14
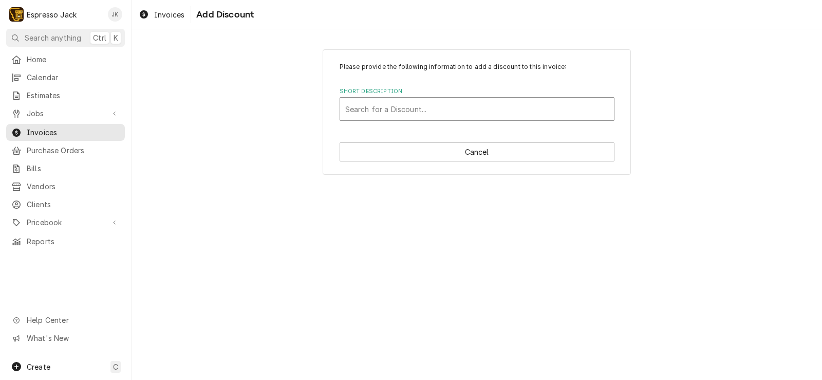
click at [476, 108] on div "Short Description" at bounding box center [477, 109] width 264 height 18
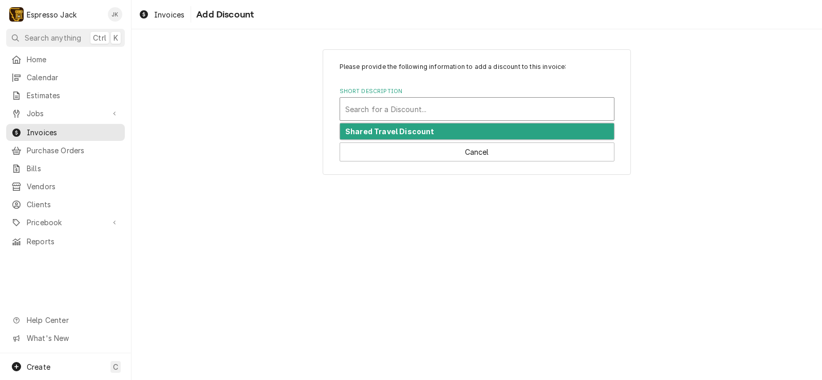
click at [432, 130] on div "Shared Travel Discount" at bounding box center [477, 131] width 274 height 16
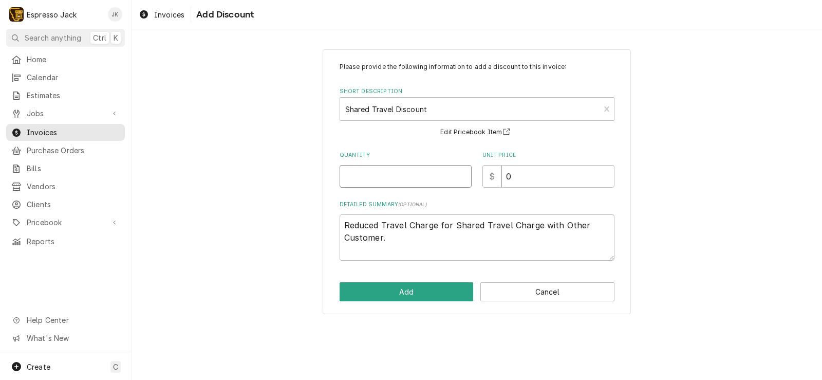
click at [426, 178] on input "Quantity" at bounding box center [406, 176] width 132 height 23
type textarea "x"
type input "1"
click at [528, 176] on input "0" at bounding box center [557, 176] width 113 height 23
drag, startPoint x: 530, startPoint y: 179, endPoint x: 433, endPoint y: 159, distance: 98.5
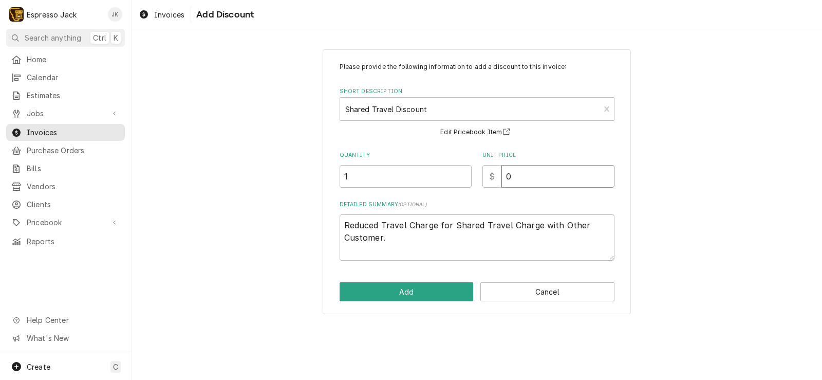
click at [433, 159] on div "Quantity 1 Unit Price $ 0" at bounding box center [477, 169] width 275 height 36
drag, startPoint x: 386, startPoint y: 179, endPoint x: 232, endPoint y: 157, distance: 155.8
click at [232, 157] on div "Please provide the following information to add a discount to this invoice: Sho…" at bounding box center [477, 181] width 690 height 283
type textarea "x"
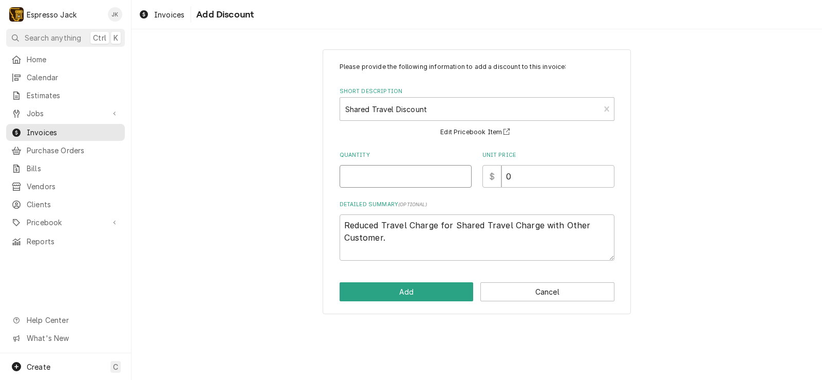
type input "0"
type textarea "x"
type input "0.7"
type textarea "x"
type input "0.75"
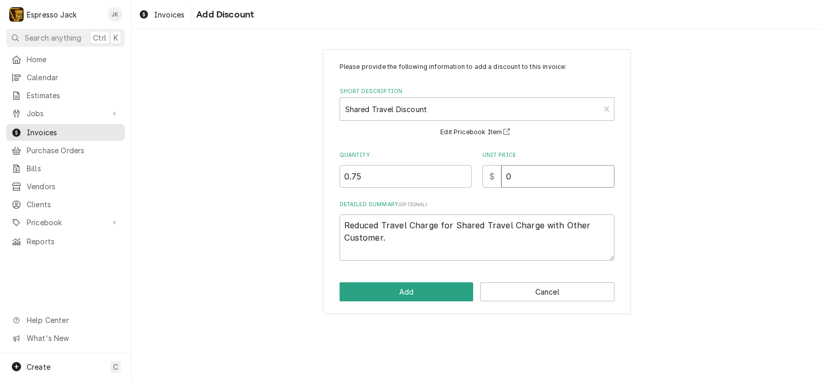
drag, startPoint x: 554, startPoint y: 177, endPoint x: 439, endPoint y: 170, distance: 115.3
click at [439, 170] on div "Quantity 0.75 Unit Price $ 0" at bounding box center [477, 169] width 275 height 36
type textarea "x"
type input "9"
type textarea "x"
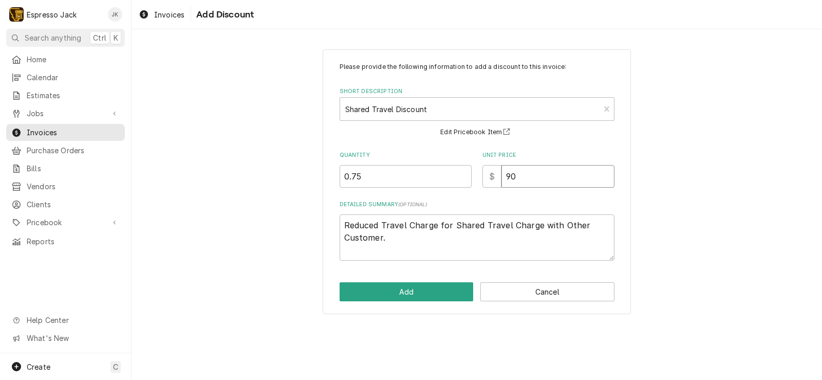
type input "90"
click at [261, 163] on div "Please provide the following information to add a discount to this invoice: Sho…" at bounding box center [477, 181] width 690 height 283
click at [419, 231] on textarea "Reduced Travel Charge for Shared Travel Charge with Other Customer." at bounding box center [477, 237] width 275 height 46
drag, startPoint x: 395, startPoint y: 237, endPoint x: 263, endPoint y: 217, distance: 133.5
click at [265, 217] on div "Please provide the following information to add a discount to this invoice: Sho…" at bounding box center [477, 181] width 690 height 283
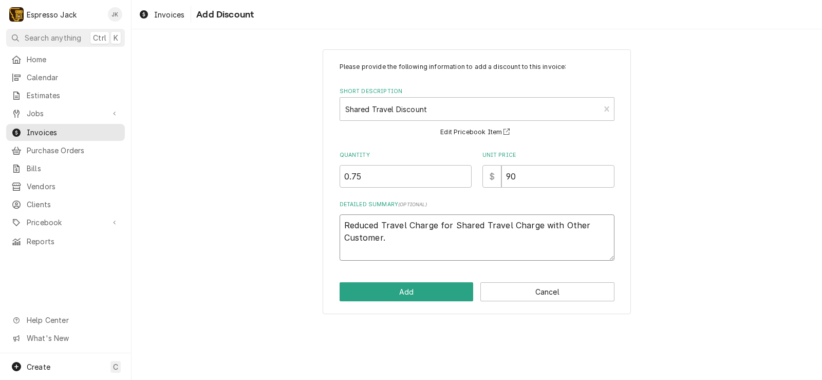
type textarea "x"
type textarea "("
type textarea "x"
type textarea "(T"
type textarea "x"
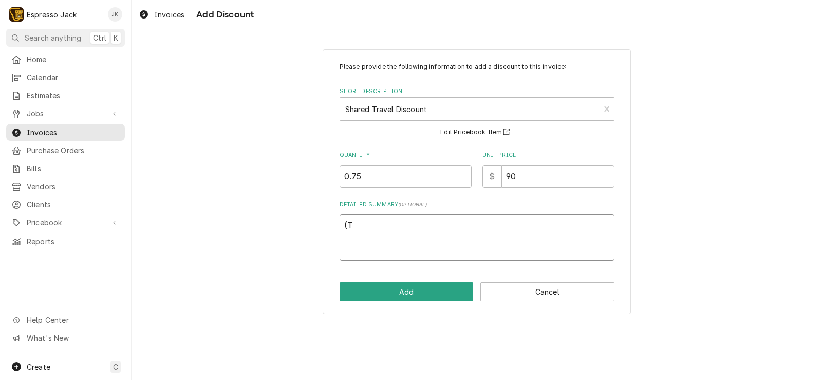
type textarea "(Tr"
type textarea "x"
type textarea "(Tra"
type textarea "x"
type textarea "(Trav"
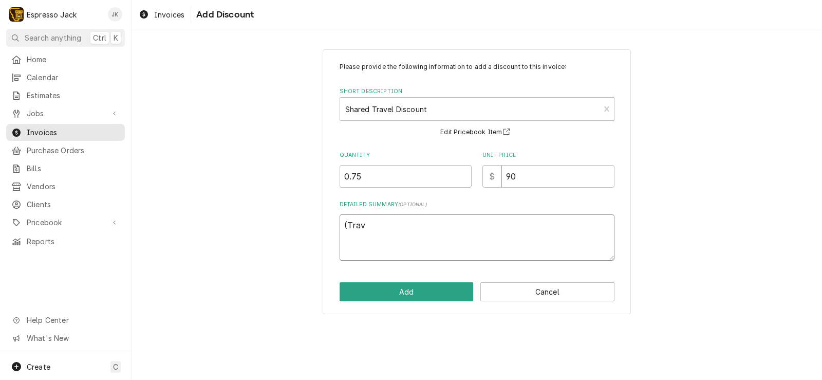
type textarea "x"
type textarea "(Trave"
type textarea "x"
type textarea "(Travel"
type textarea "x"
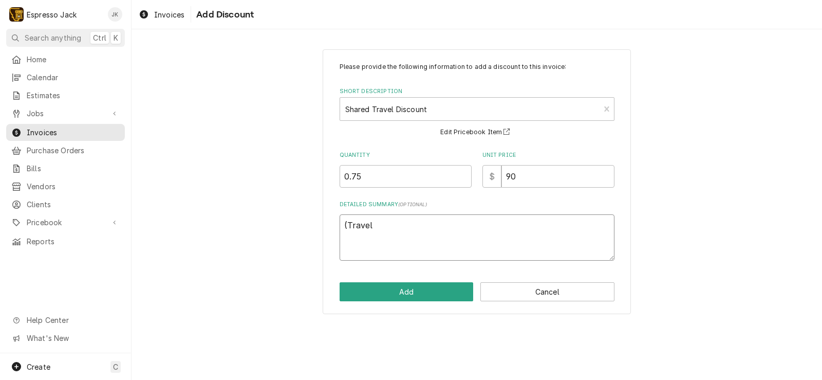
type textarea "(Travel"
type textarea "x"
type textarea "(Travel w"
type textarea "x"
type textarea "(Travel wa"
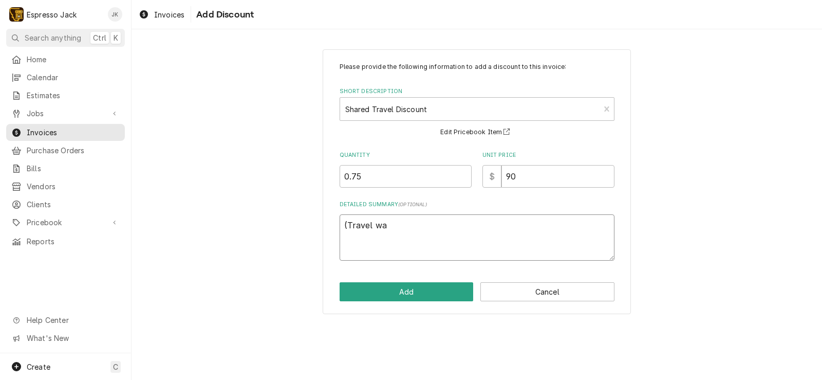
type textarea "x"
type textarea "(Travel wai"
type textarea "x"
type textarea "(Travel waiv"
type textarea "x"
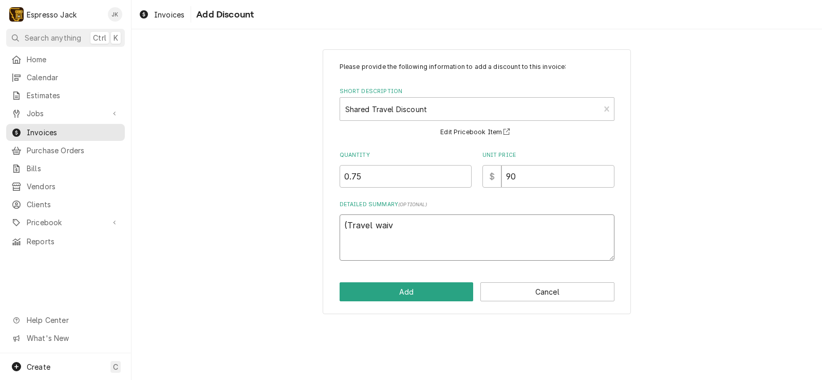
type textarea "(Travel waive"
type textarea "x"
type textarea "(Travel waived"
type textarea "x"
type textarea "(Travel waived,"
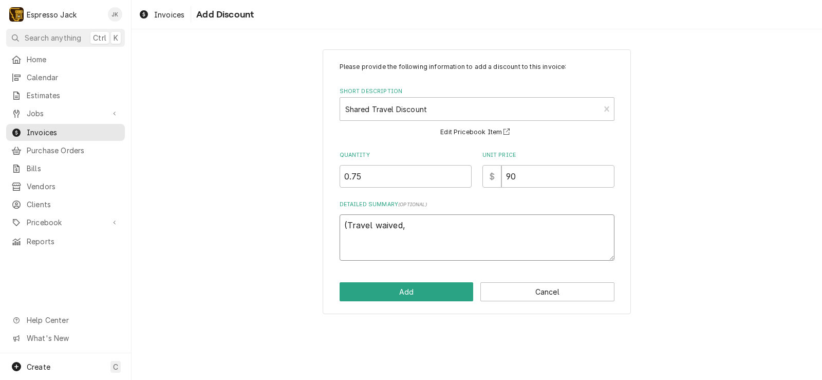
type textarea "x"
type textarea "(Travel waived,"
type textarea "x"
type textarea "(Travel waived, s"
type textarea "x"
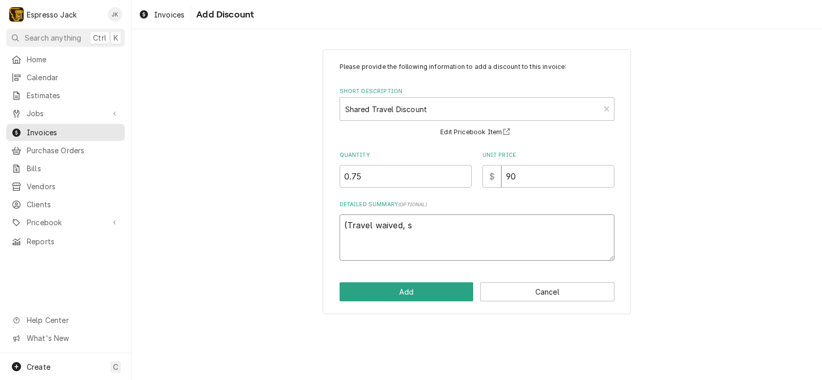
type textarea "(Travel waived, so"
type textarea "x"
type textarea "(Travel waived, sor"
type textarea "x"
type textarea "(Travel waived, sorr"
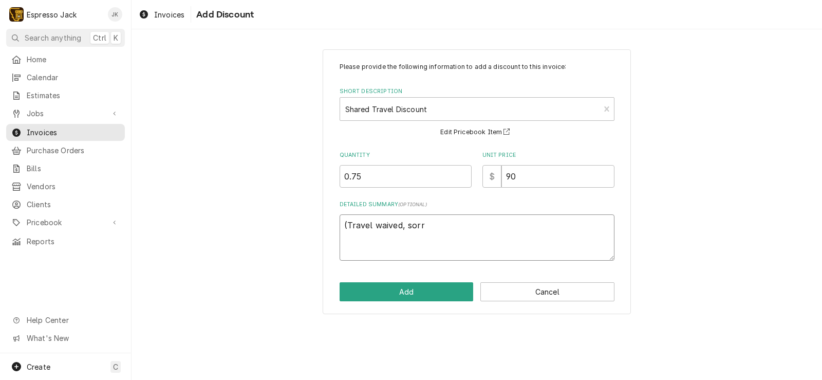
type textarea "x"
type textarea "(Travel waived, sorra"
type textarea "x"
type textarea "(Travel waived, sorr"
type textarea "x"
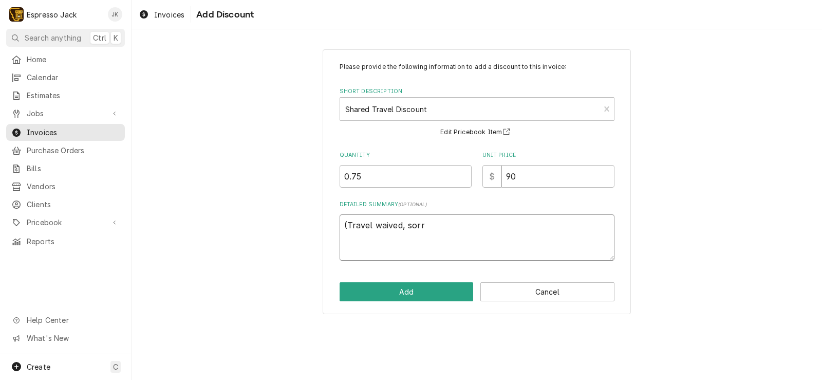
type textarea "(Travel waived, sorry"
type textarea "x"
type textarea "(Travel waived, sorry"
type textarea "x"
type textarea "(Travel waived, sorry a"
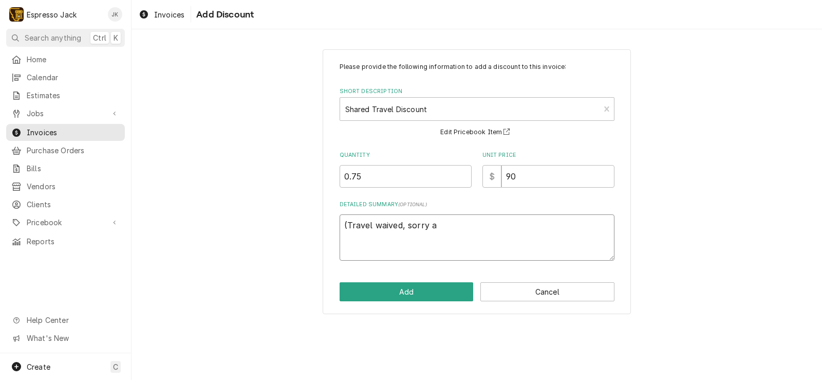
type textarea "x"
type textarea "(Travel waived, sorry ab"
type textarea "x"
type textarea "(Travel waived, sorry abo"
type textarea "x"
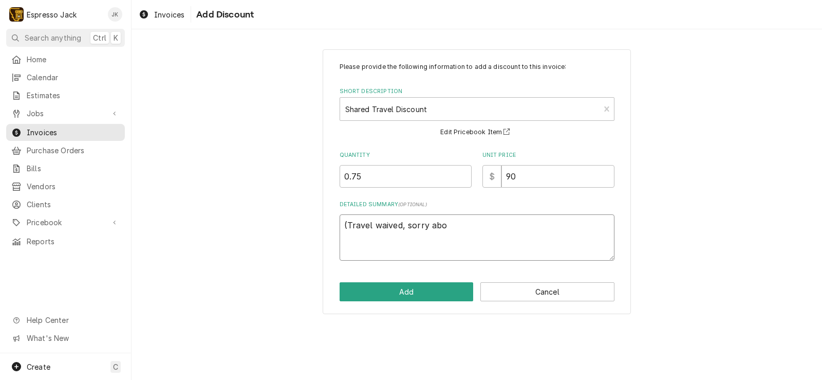
type textarea "(Travel waived, sorry abou"
type textarea "x"
type textarea "(Travel waived, sorry about"
type textarea "x"
type textarea "(Travel waived, sorry about"
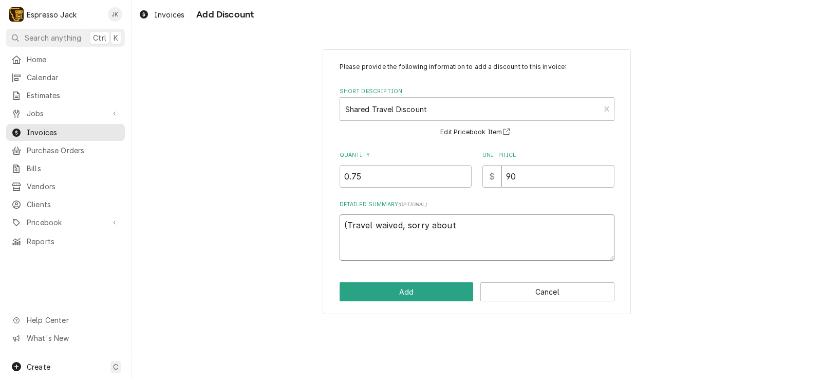
type textarea "x"
type textarea "(Travel waived, sorry about t"
type textarea "x"
type textarea "(Travel waived, sorry about th"
type textarea "x"
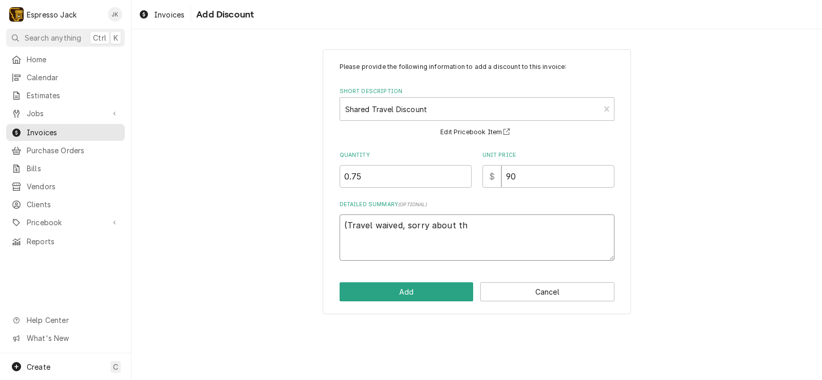
type textarea "(Travel waived, sorry about the"
type textarea "x"
type textarea "(Travel waived, sorry about the"
type textarea "x"
type textarea "(Travel waived, sorry about the s"
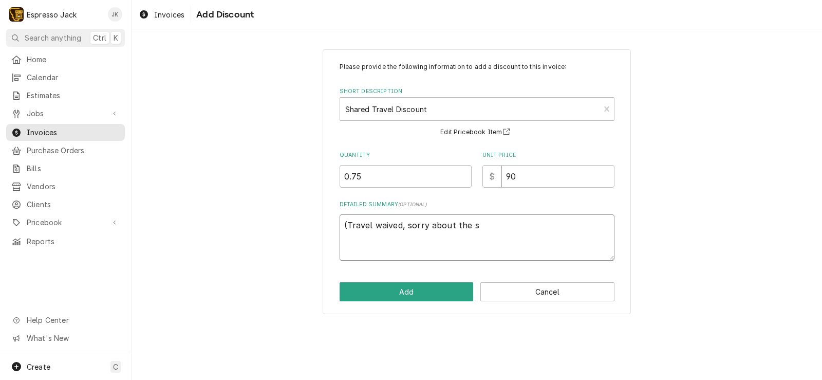
type textarea "x"
type textarea "(Travel waived, sorry about the sc"
type textarea "x"
type textarea "(Travel waived, sorry about the sch"
type textarea "x"
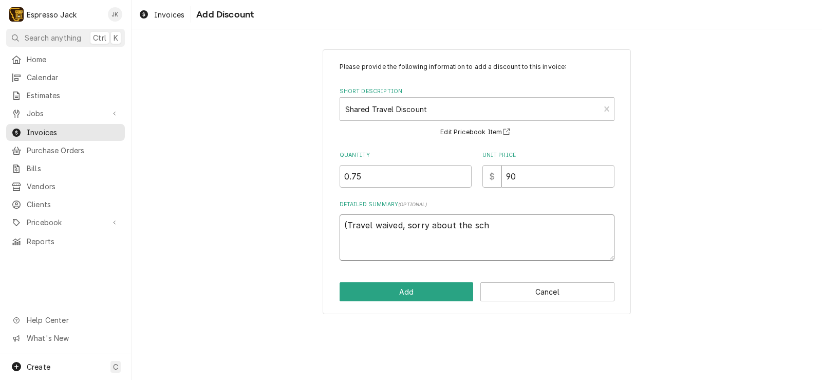
type textarea "(Travel waived, sorry about the sche"
type textarea "x"
type textarea "(Travel waived, sorry about the sched"
type textarea "x"
type textarea "(Travel waived, sorry about the schedu"
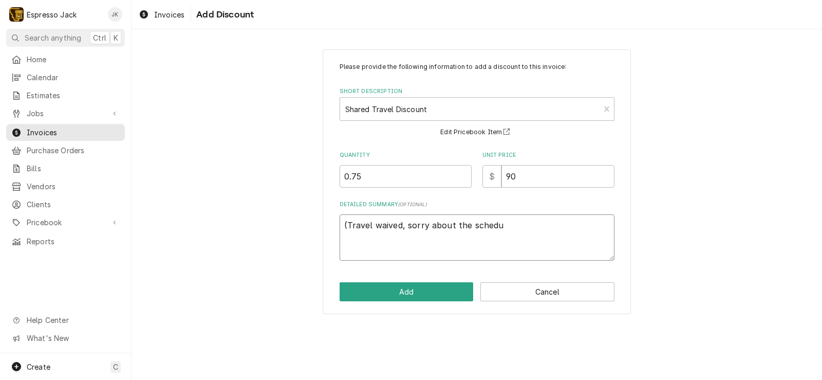
type textarea "x"
type textarea "(Travel waived, sorry about the schedul"
type textarea "x"
type textarea "(Travel waived, sorry about the scheduli"
type textarea "x"
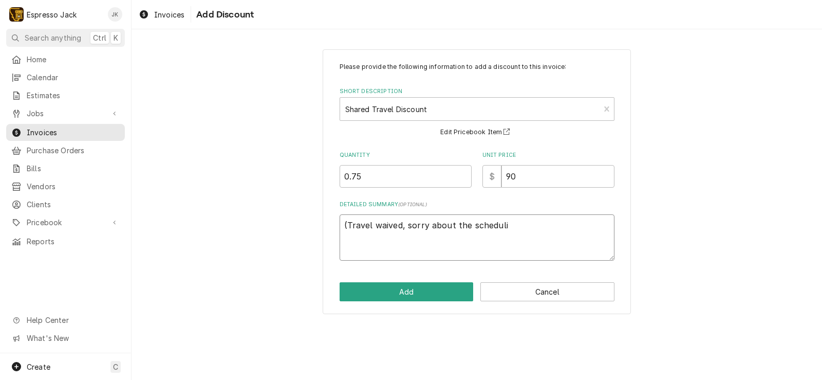
type textarea "(Travel waived, sorry about the schedulin"
type textarea "x"
type textarea "(Travel waived, sorry about the scheduling"
type textarea "x"
type textarea "(Travel waived, sorry about the scheduling"
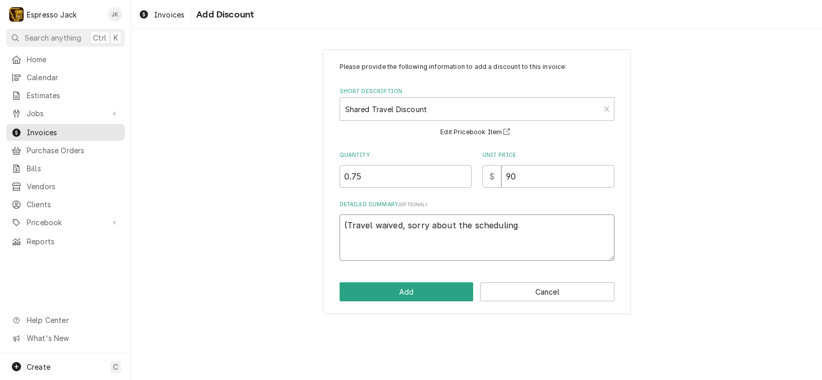
type textarea "x"
type textarea "(Travel waived, sorry about the scheduling m"
type textarea "x"
type textarea "(Travel waived, sorry about the scheduling mi"
type textarea "x"
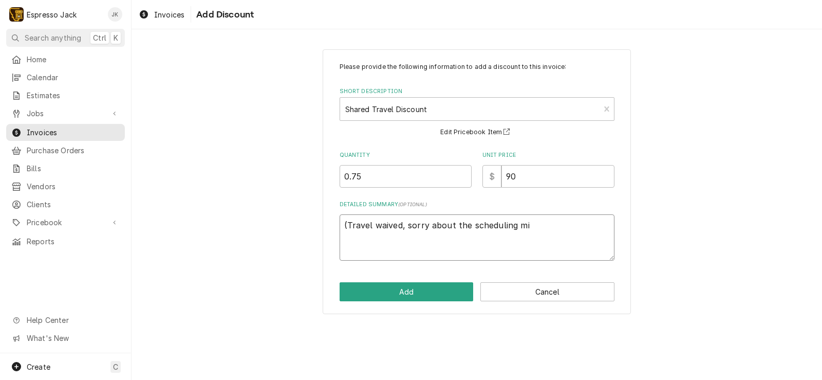
type textarea "(Travel waived, sorry about the scheduling mis"
type textarea "x"
type textarea "(Travel waived, sorry about the scheduling mi"
type textarea "x"
type textarea "(Travel waived, sorry about the scheduling mix"
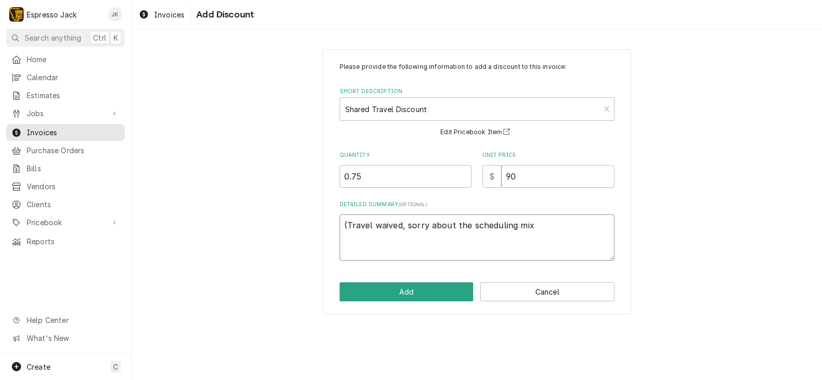
type textarea "x"
type textarea "(Travel waived, sorry about the scheduling mixu"
type textarea "x"
type textarea "(Travel waived, sorry about the scheduling mixup"
type textarea "x"
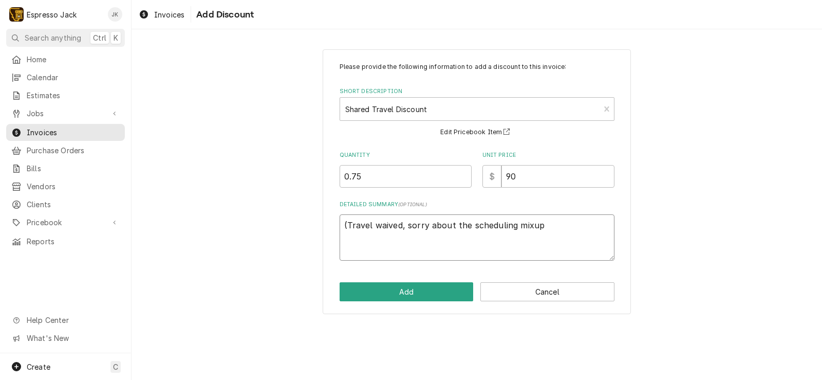
type textarea "(Travel waived, sorry about the scheduling mixup!"
type textarea "x"
type textarea "(Travel waived, sorry about the scheduling mixup!)"
click at [429, 297] on button "Add" at bounding box center [407, 291] width 134 height 19
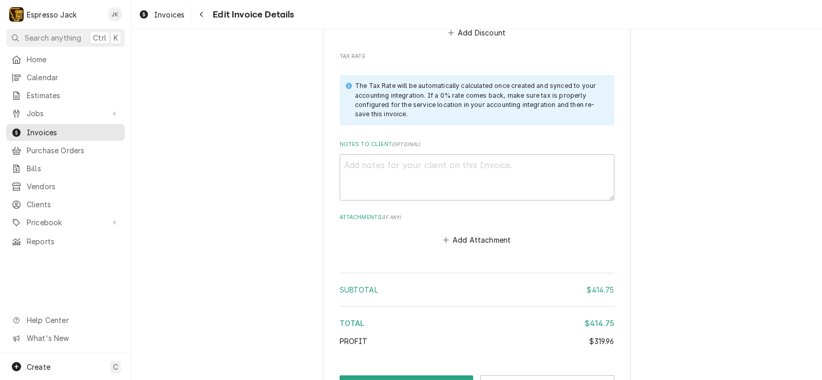
scroll to position [2707, 0]
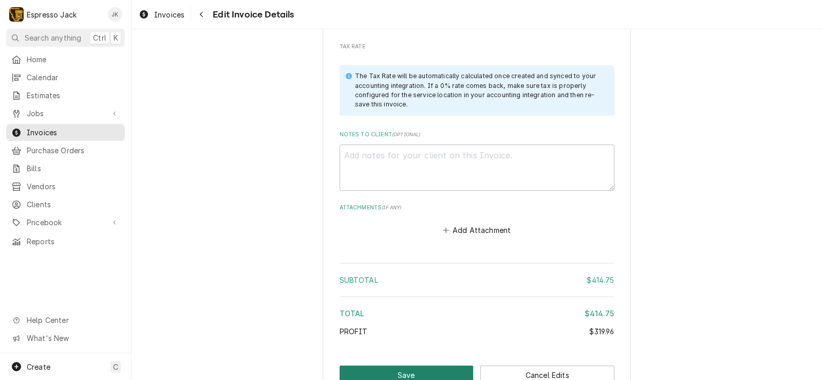
click at [393, 365] on button "Save" at bounding box center [407, 374] width 134 height 19
type textarea "x"
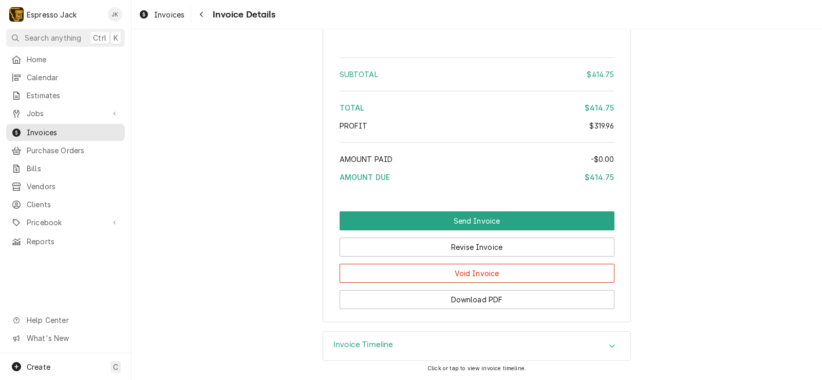
scroll to position [2377, 0]
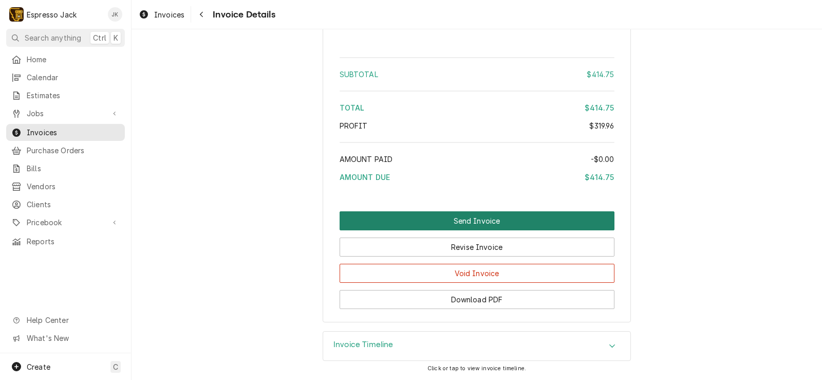
click at [426, 223] on button "Send Invoice" at bounding box center [477, 220] width 275 height 19
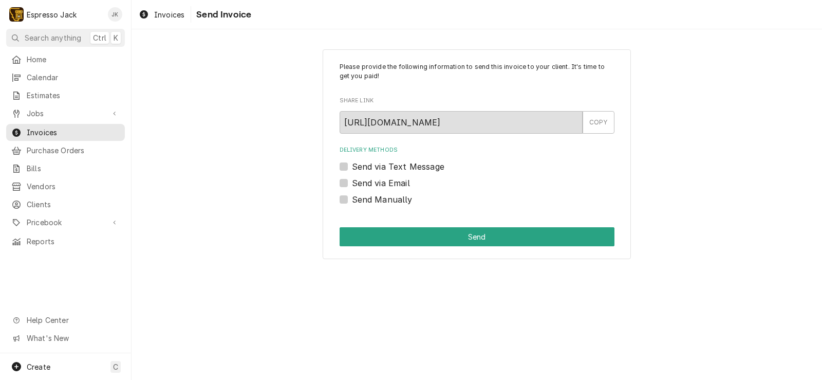
click at [397, 180] on label "Send via Email" at bounding box center [381, 183] width 58 height 12
click at [397, 180] on input "Send via Email" at bounding box center [489, 188] width 275 height 23
checkbox input "true"
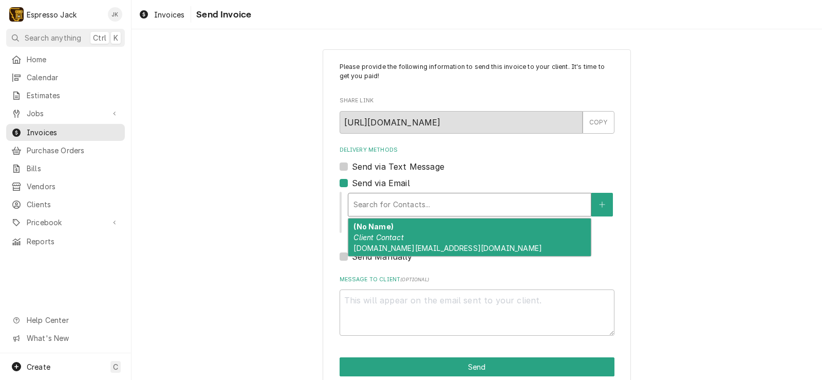
click at [391, 197] on div "Delivery Methods" at bounding box center [469, 204] width 232 height 18
click at [391, 239] on em "Client Contact" at bounding box center [378, 237] width 50 height 9
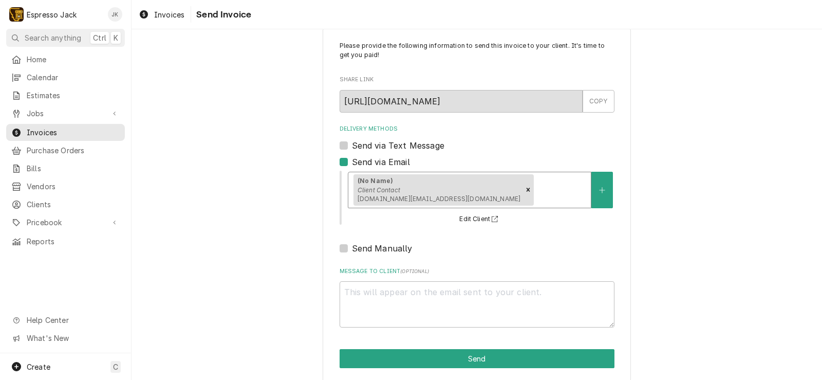
scroll to position [31, 0]
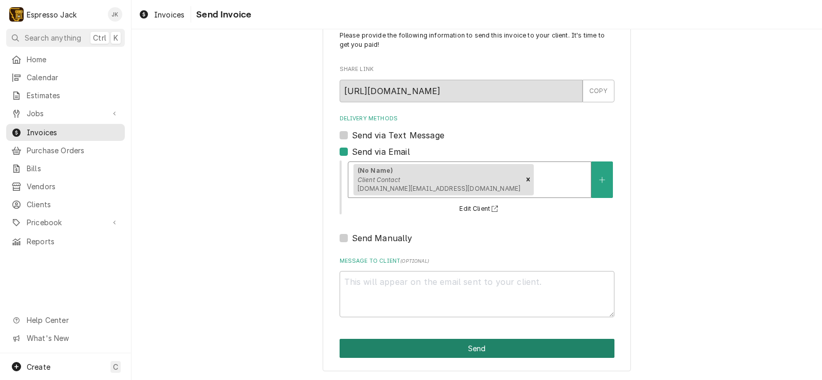
click at [419, 350] on button "Send" at bounding box center [477, 348] width 275 height 19
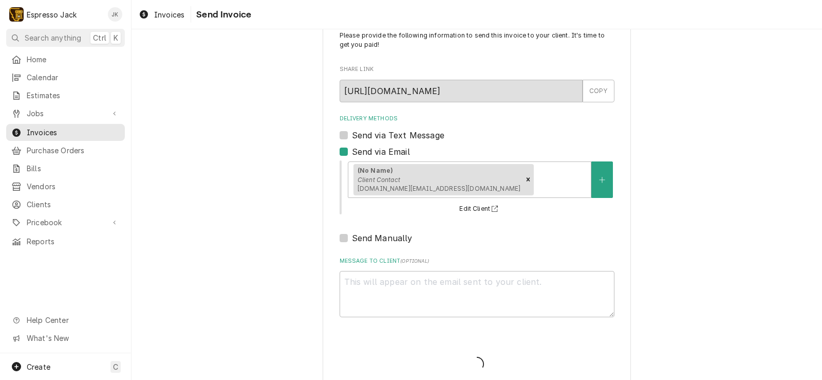
type textarea "x"
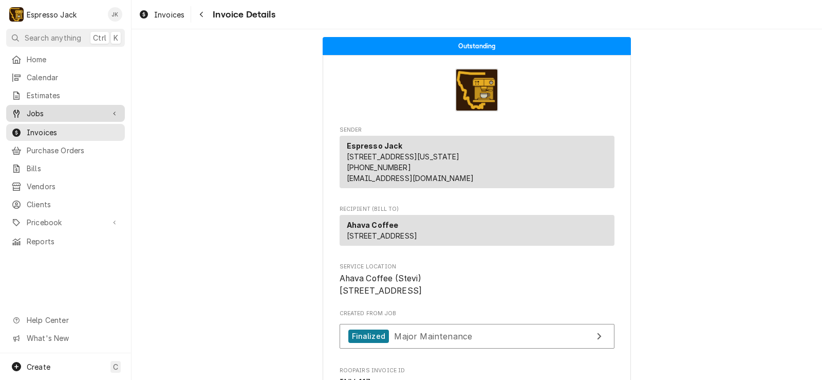
click at [45, 110] on span "Jobs" at bounding box center [66, 113] width 78 height 11
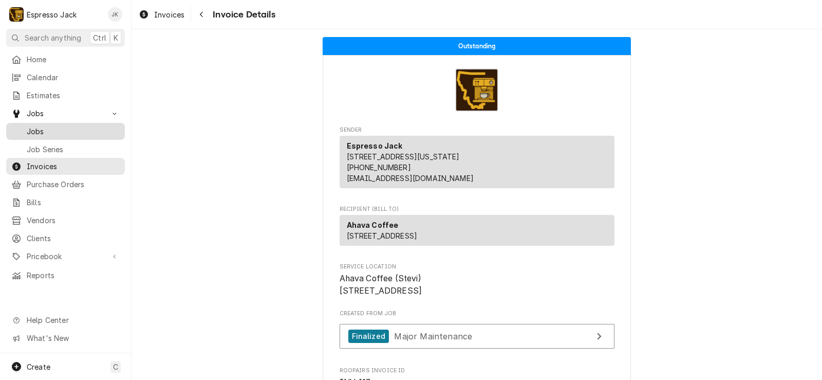
click at [49, 128] on span "Jobs" at bounding box center [73, 131] width 93 height 11
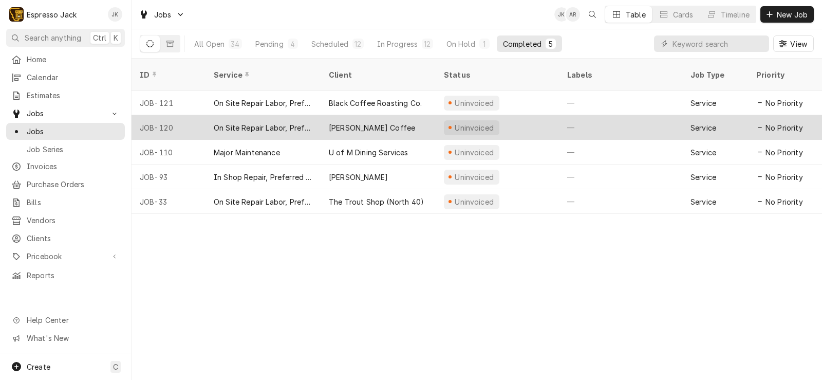
click at [364, 122] on div "[PERSON_NAME] Coffee" at bounding box center [372, 127] width 86 height 11
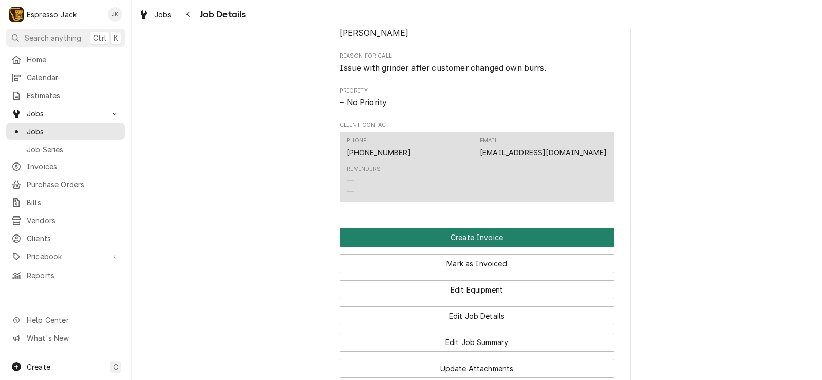
scroll to position [493, 0]
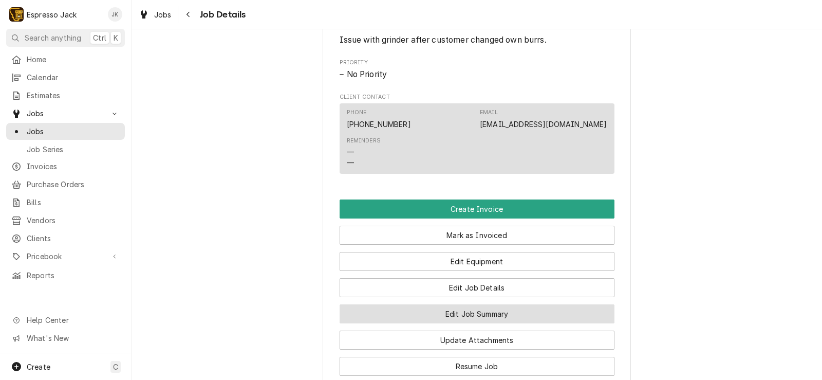
click at [442, 323] on button "Edit Job Summary" at bounding box center [477, 313] width 275 height 19
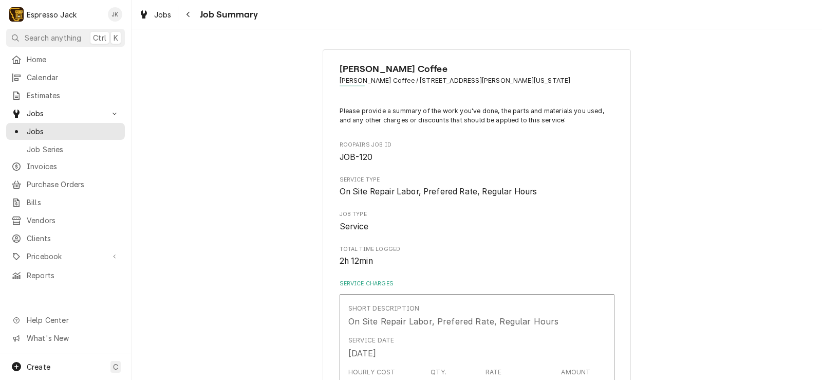
type textarea "x"
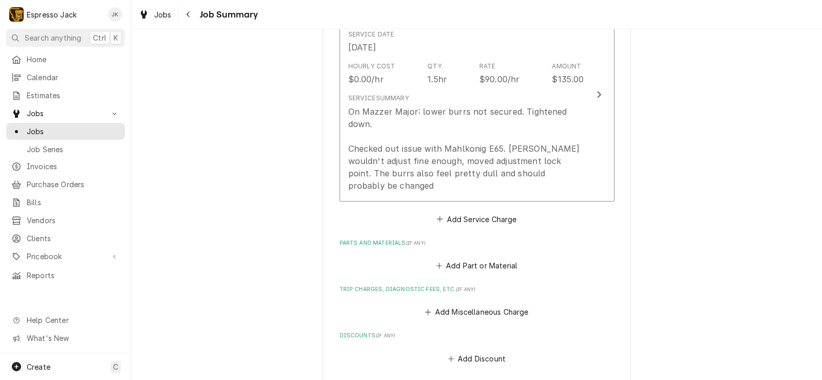
scroll to position [308, 0]
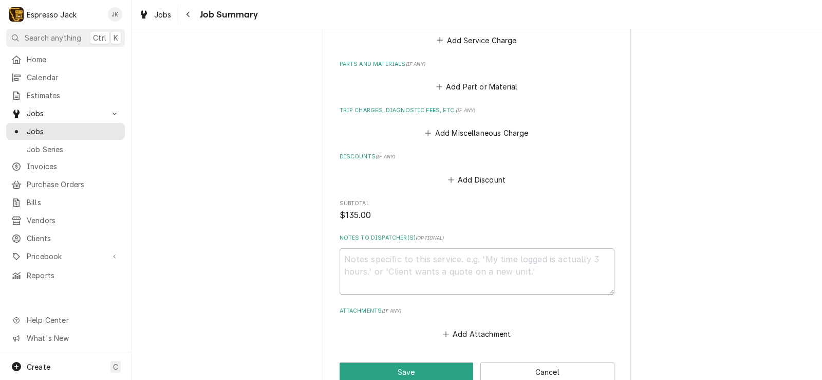
scroll to position [545, 0]
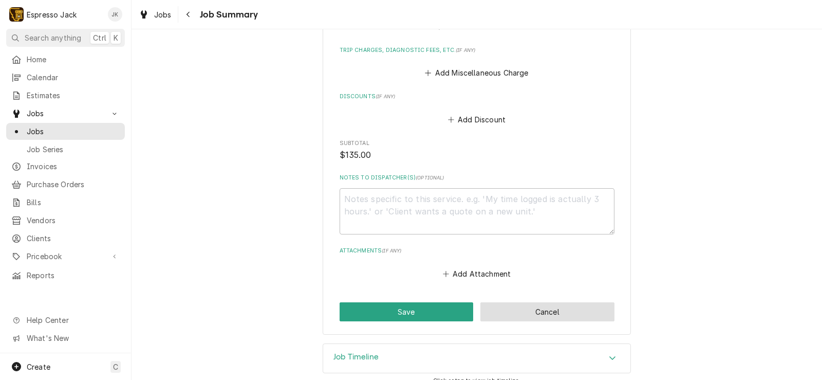
click at [528, 302] on button "Cancel" at bounding box center [547, 311] width 134 height 19
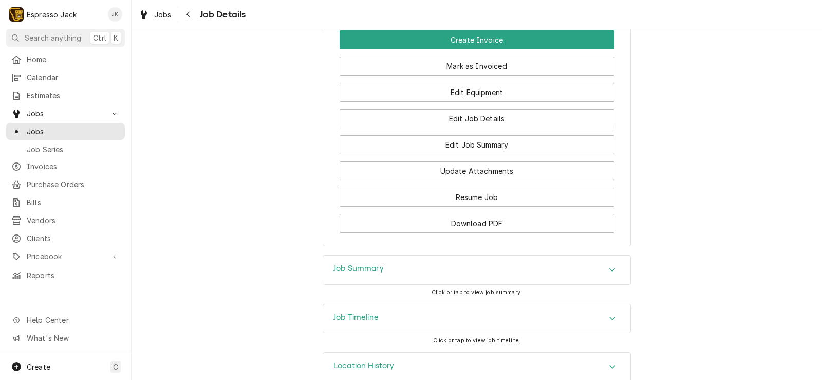
scroll to position [633, 0]
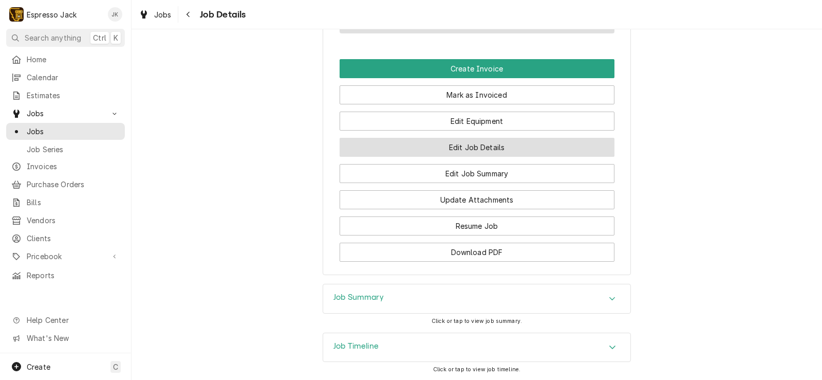
click at [427, 157] on button "Edit Job Details" at bounding box center [477, 147] width 275 height 19
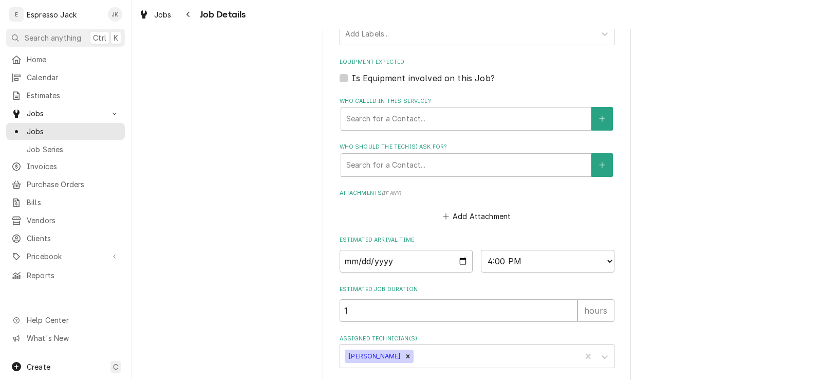
scroll to position [482, 0]
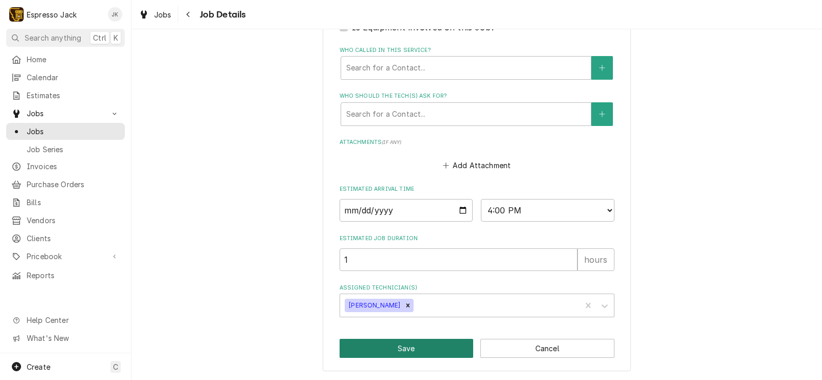
click at [431, 351] on button "Save" at bounding box center [407, 348] width 134 height 19
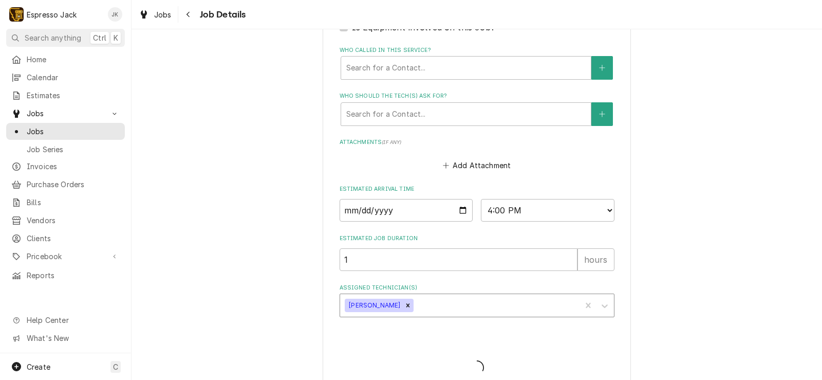
type textarea "x"
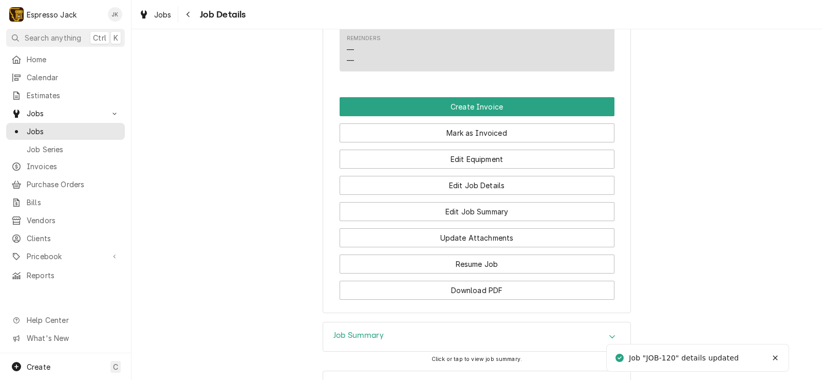
scroll to position [616, 0]
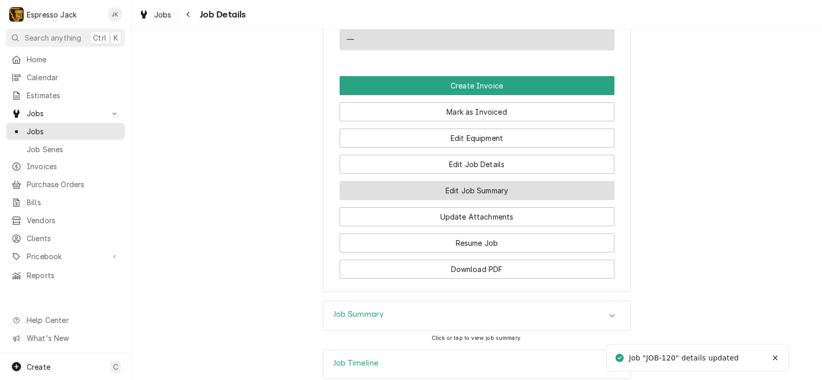
click at [398, 200] on button "Edit Job Summary" at bounding box center [477, 190] width 275 height 19
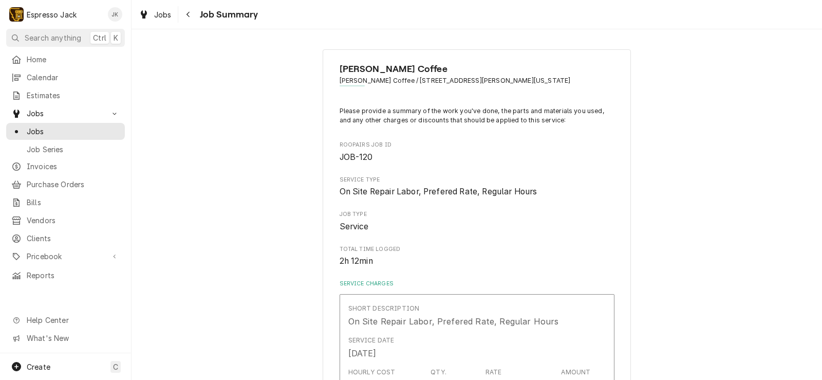
type textarea "x"
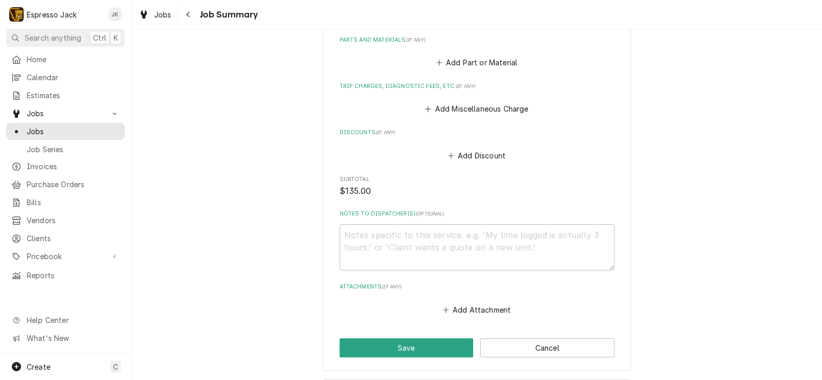
scroll to position [545, 0]
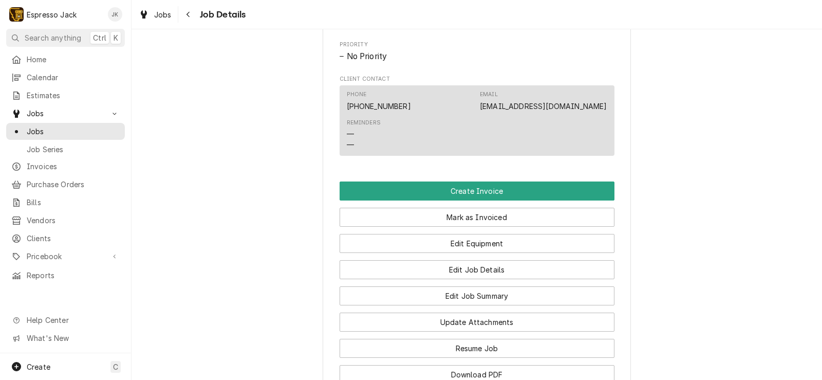
scroll to position [555, 0]
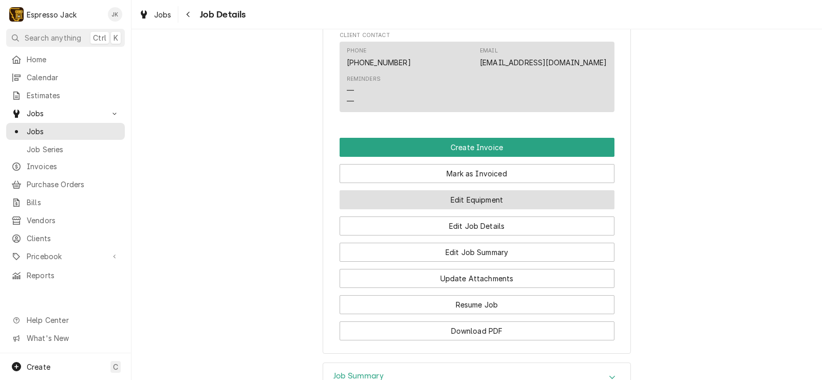
drag, startPoint x: 466, startPoint y: 213, endPoint x: 715, endPoint y: 204, distance: 248.8
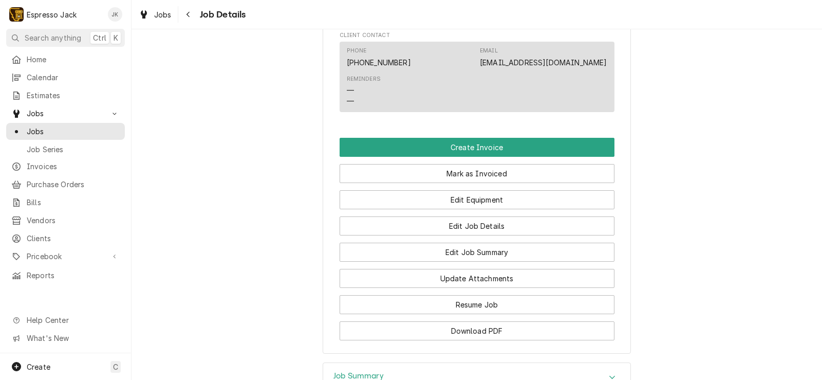
click at [579, 226] on div "Edit Job Details" at bounding box center [477, 222] width 275 height 26
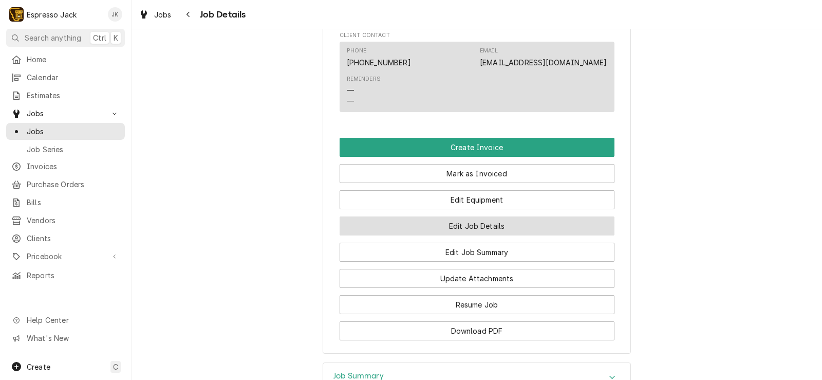
click at [575, 230] on button "Edit Job Details" at bounding box center [477, 225] width 275 height 19
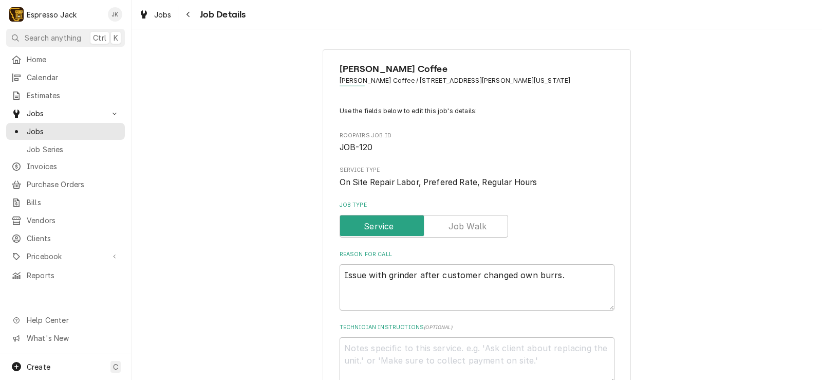
type textarea "x"
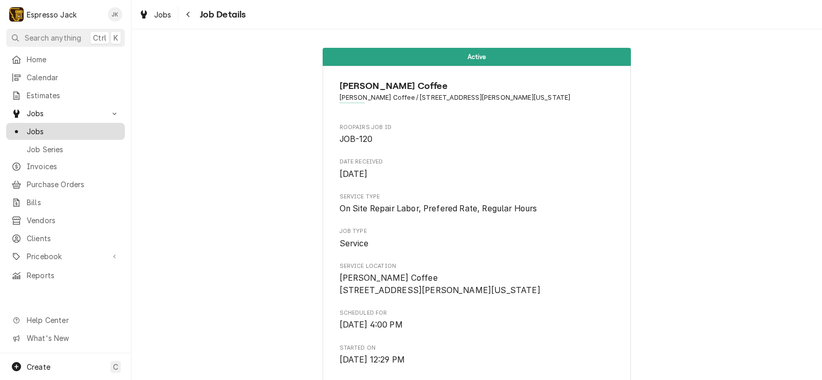
click at [46, 126] on span "Jobs" at bounding box center [73, 131] width 93 height 11
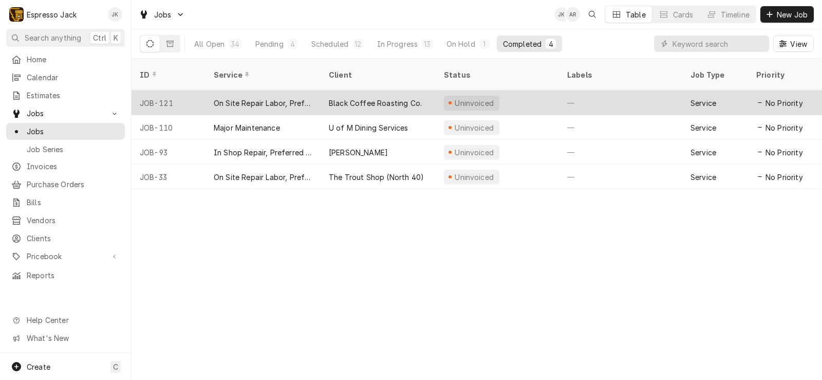
click at [312, 92] on div "On Site Repair Labor, Prefered Rate, Regular Hours" at bounding box center [262, 102] width 115 height 25
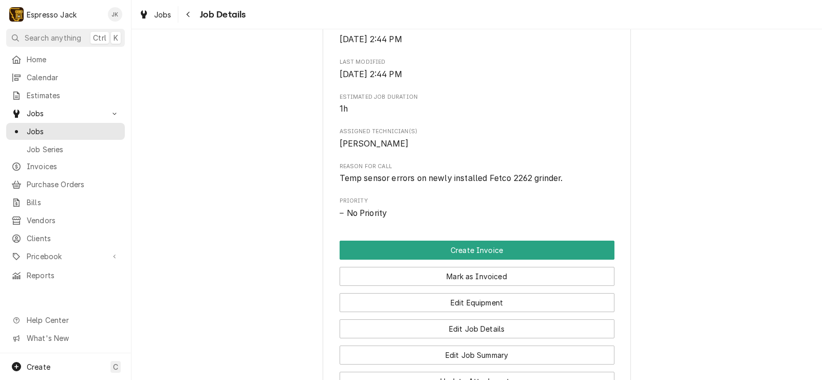
scroll to position [613, 0]
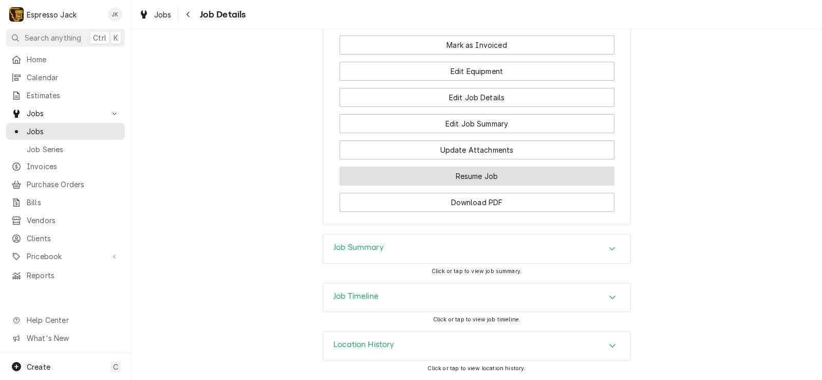
click at [464, 178] on button "Resume Job" at bounding box center [477, 175] width 275 height 19
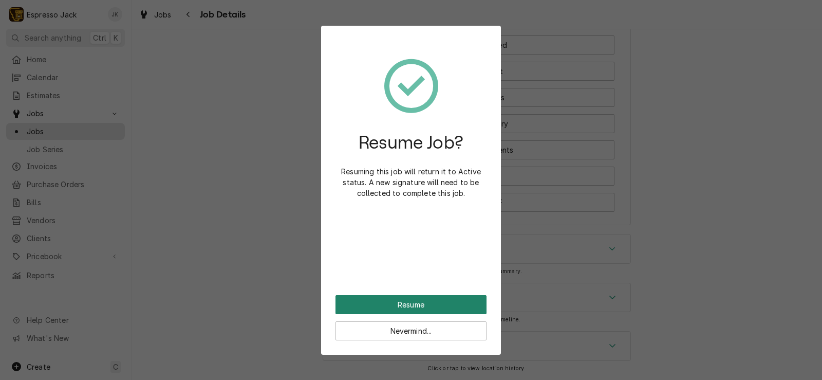
click at [472, 296] on button "Resume" at bounding box center [410, 304] width 151 height 19
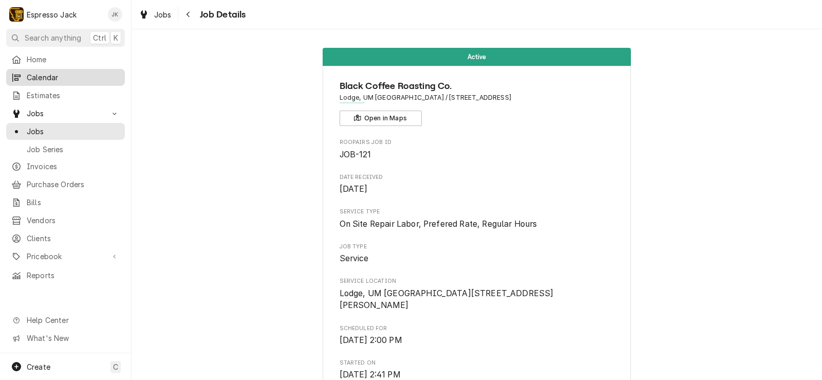
click at [44, 76] on span "Calendar" at bounding box center [73, 77] width 93 height 11
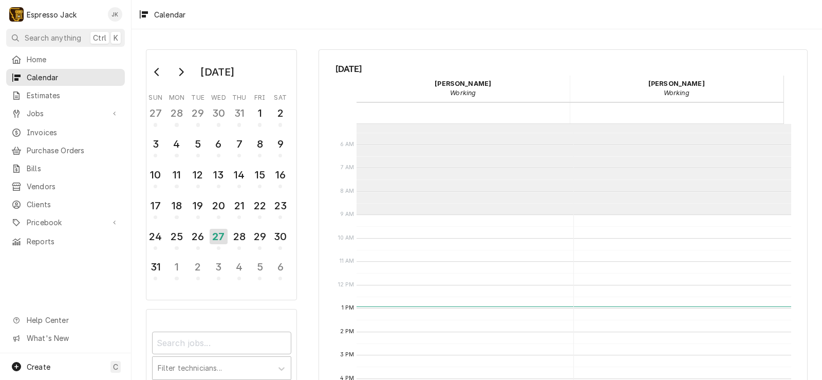
scroll to position [250, 0]
